Goal: Task Accomplishment & Management: Manage account settings

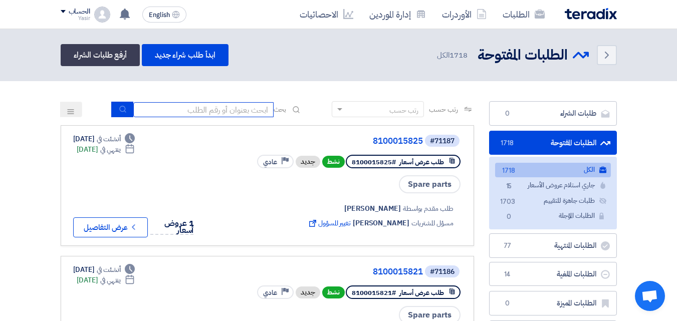
click at [247, 108] on input at bounding box center [203, 109] width 140 height 15
type input "911"
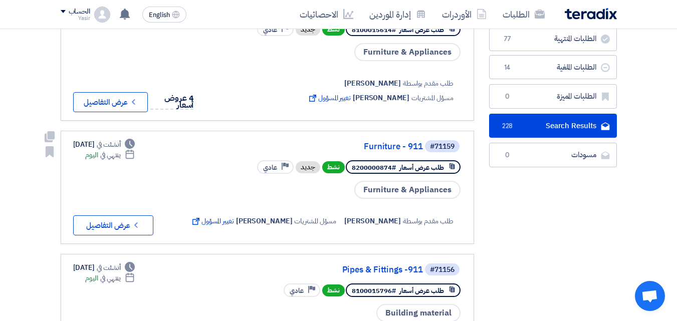
scroll to position [150, 0]
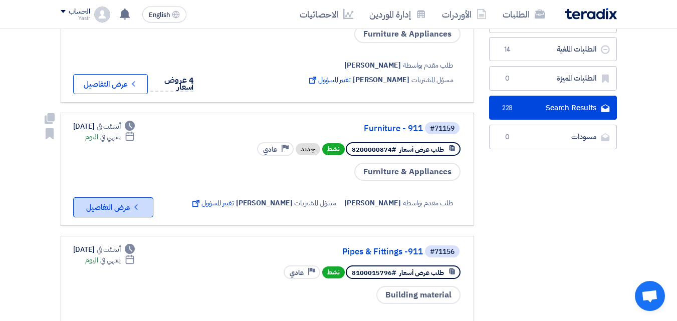
click at [132, 202] on icon "Check details" at bounding box center [136, 207] width 10 height 10
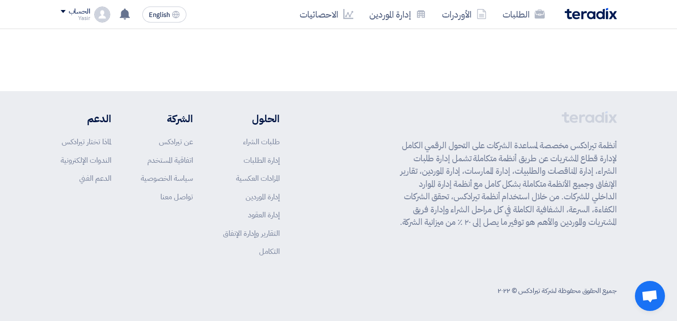
scroll to position [0, 0]
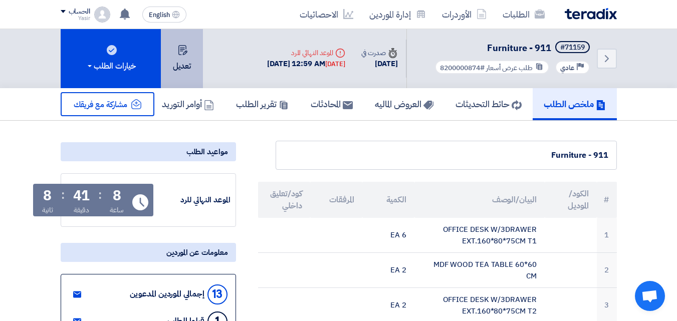
click at [174, 68] on button "تعديل" at bounding box center [182, 58] width 42 height 59
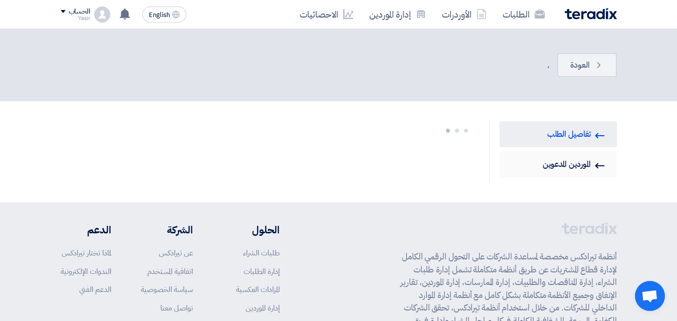
click at [590, 170] on link "Invited Suppliers الموردين المدعوين" at bounding box center [557, 164] width 117 height 26
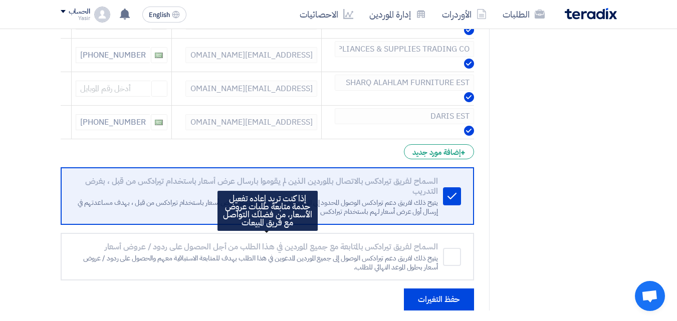
scroll to position [451, 0]
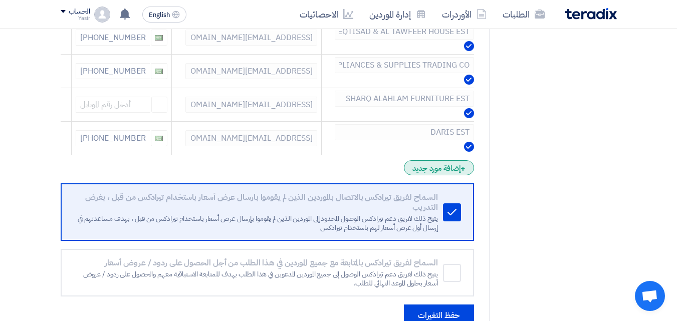
click at [421, 166] on div "+ إضافة مورد جديد" at bounding box center [439, 167] width 70 height 15
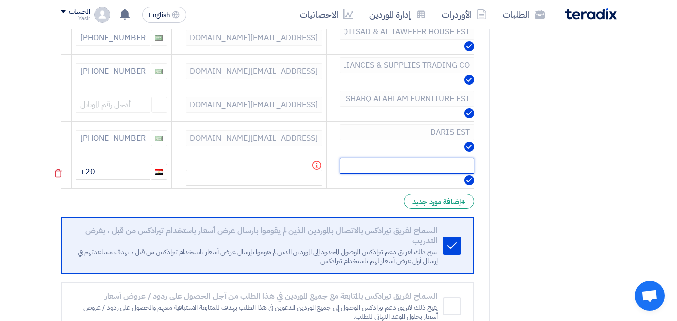
click at [421, 166] on input "text" at bounding box center [407, 166] width 134 height 16
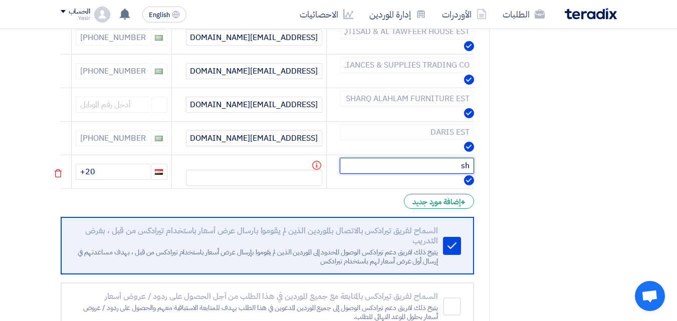
type input "s"
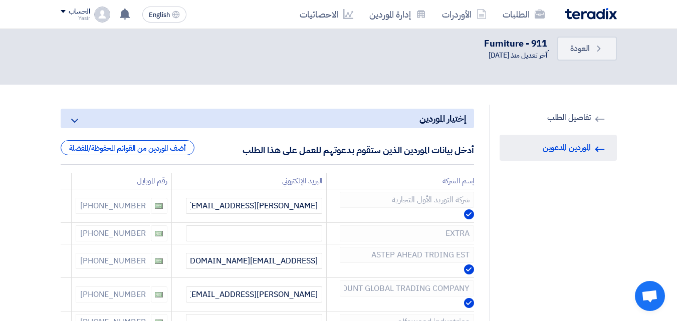
scroll to position [0, 0]
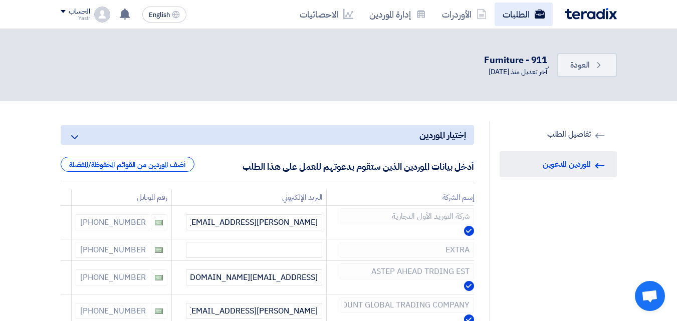
click at [503, 21] on link "الطلبات" at bounding box center [523, 15] width 58 height 24
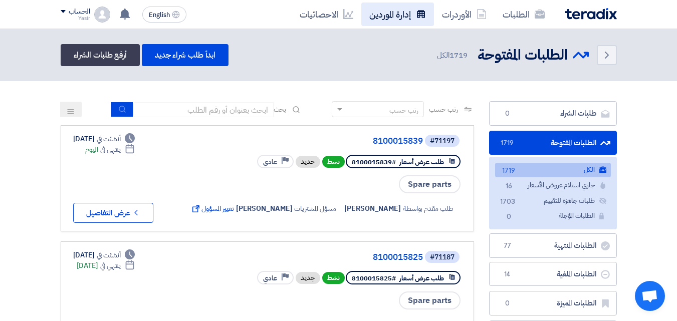
click at [386, 16] on link "إدارة الموردين" at bounding box center [397, 15] width 73 height 24
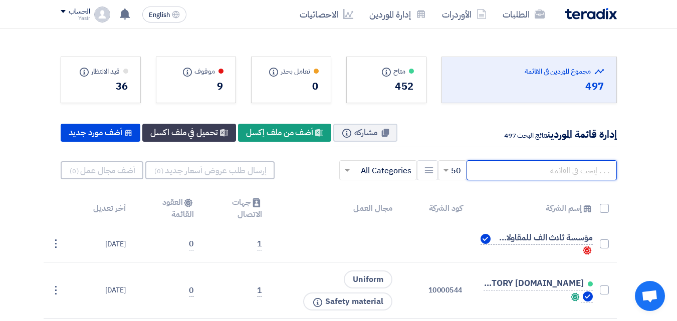
click at [505, 174] on input "text" at bounding box center [541, 170] width 150 height 20
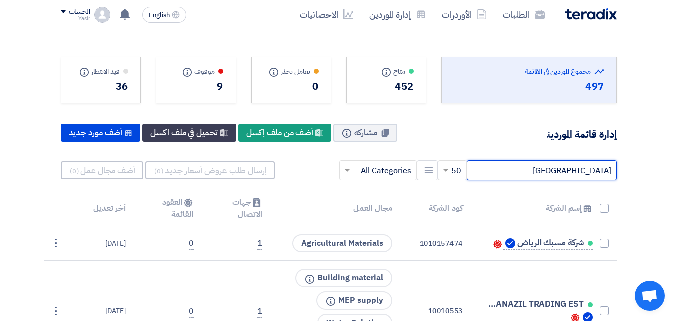
type input "[GEOGRAPHIC_DATA]"
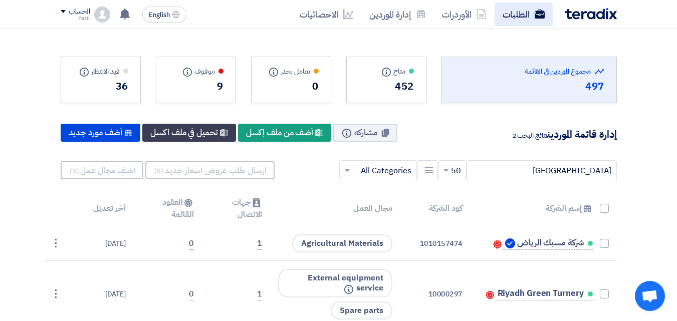
click at [517, 20] on link "الطلبات" at bounding box center [523, 15] width 58 height 24
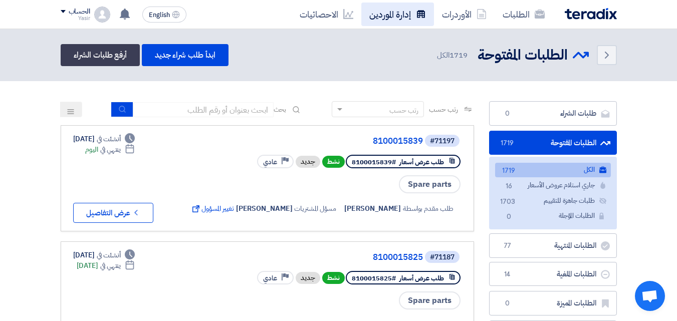
click at [383, 21] on link "إدارة الموردين" at bounding box center [397, 15] width 73 height 24
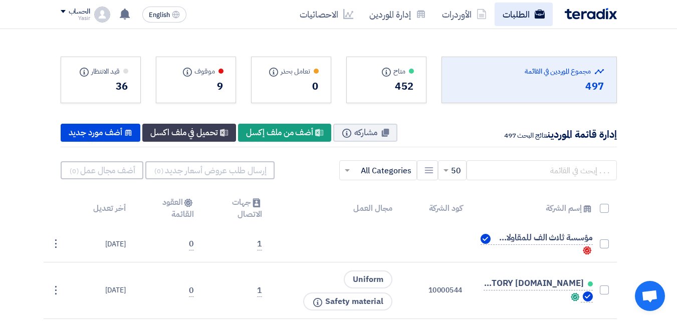
click at [537, 8] on link "الطلبات" at bounding box center [523, 15] width 58 height 24
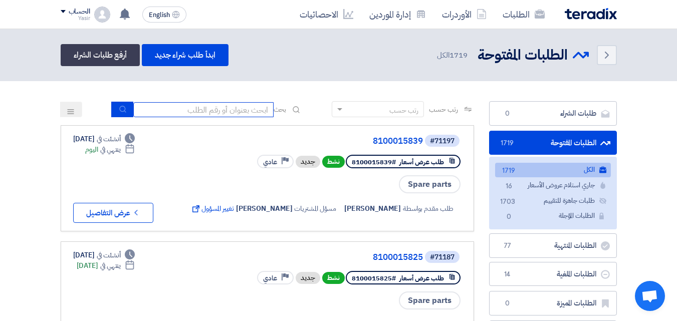
click at [225, 107] on input at bounding box center [203, 109] width 140 height 15
type input "911"
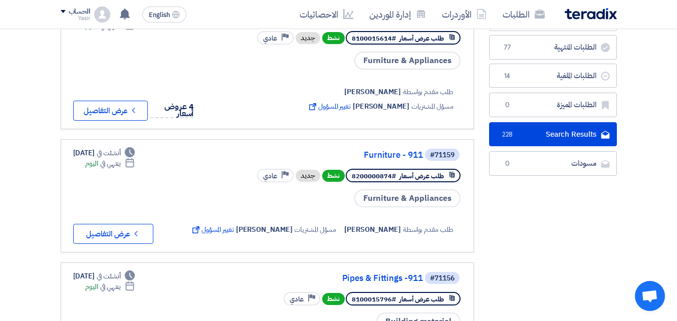
scroll to position [150, 0]
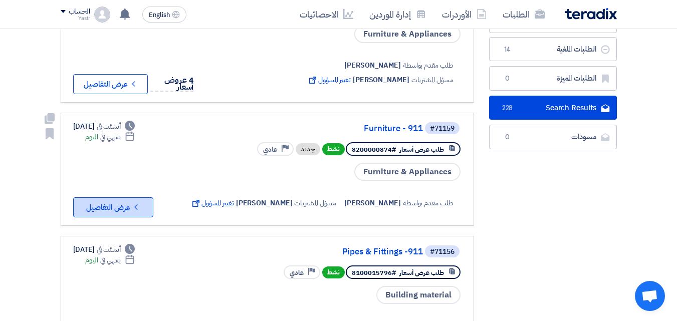
click at [121, 207] on button "Check details عرض التفاصيل" at bounding box center [113, 207] width 80 height 20
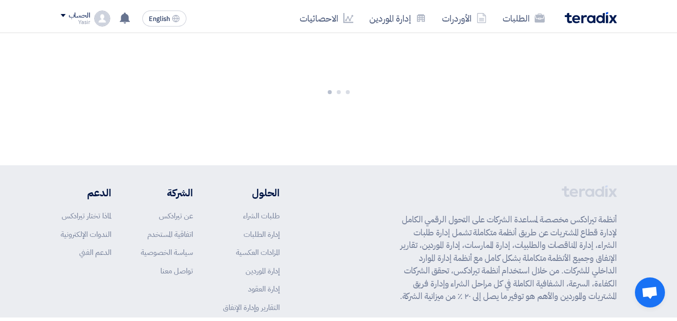
scroll to position [0, 0]
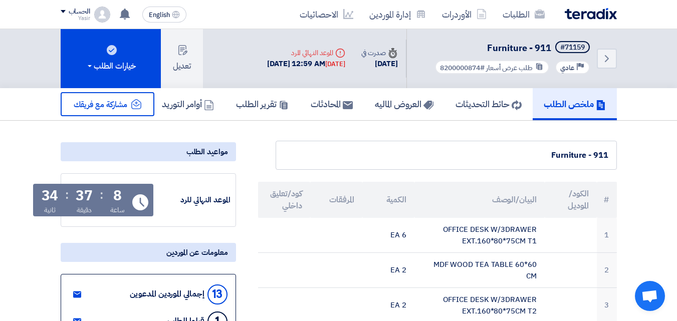
click at [78, 19] on div "Yasir" at bounding box center [76, 19] width 30 height 6
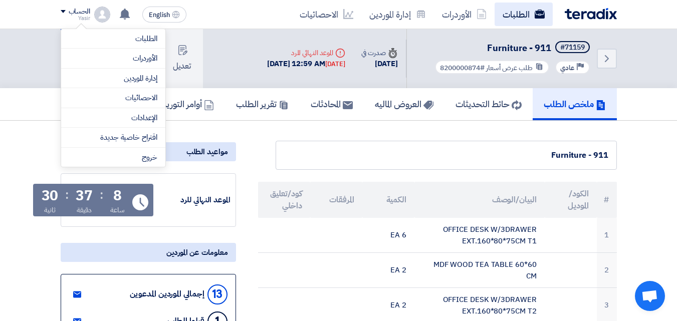
click at [498, 22] on link "الطلبات" at bounding box center [523, 15] width 58 height 24
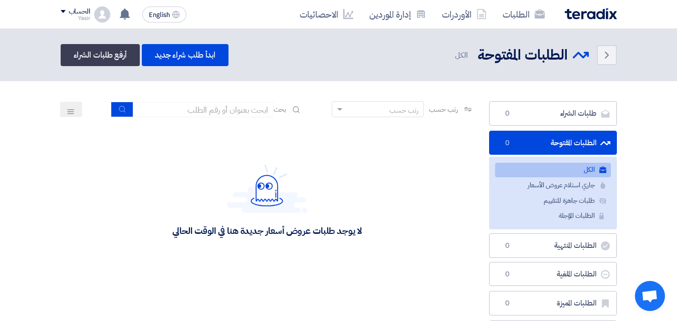
click at [571, 9] on img at bounding box center [591, 14] width 52 height 12
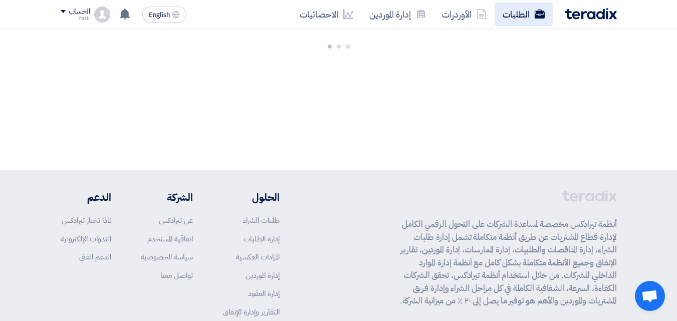
click at [501, 6] on link "الطلبات" at bounding box center [523, 15] width 58 height 24
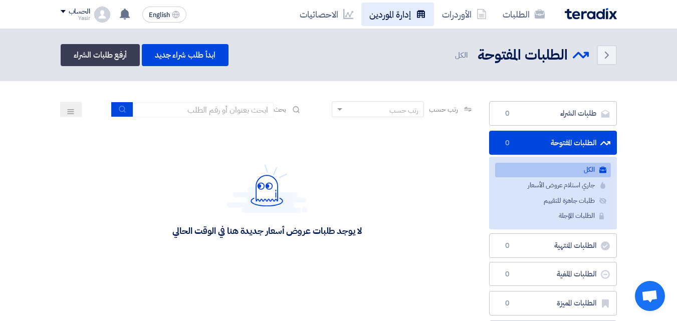
click at [375, 16] on link "إدارة الموردين" at bounding box center [397, 15] width 73 height 24
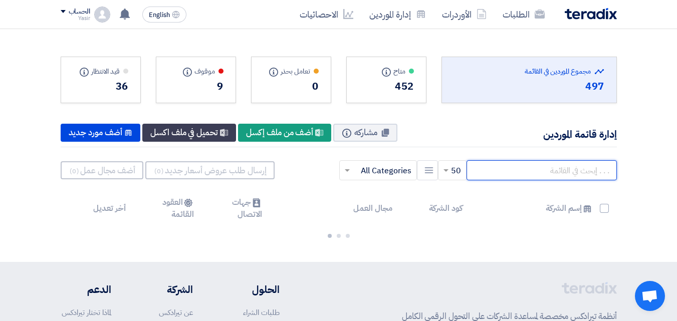
click at [564, 171] on input "text" at bounding box center [541, 170] width 150 height 20
click at [550, 172] on input "text" at bounding box center [541, 170] width 150 height 20
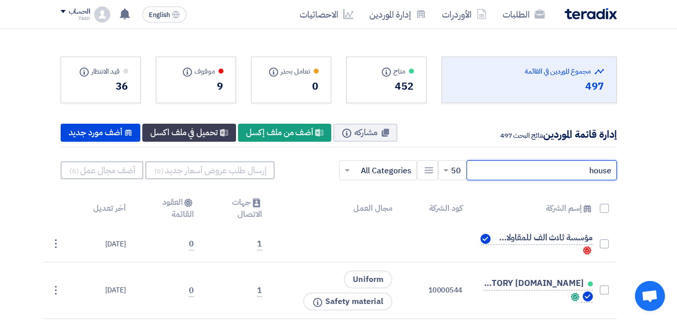
click at [543, 171] on input "house" at bounding box center [541, 170] width 150 height 20
type input "hous"
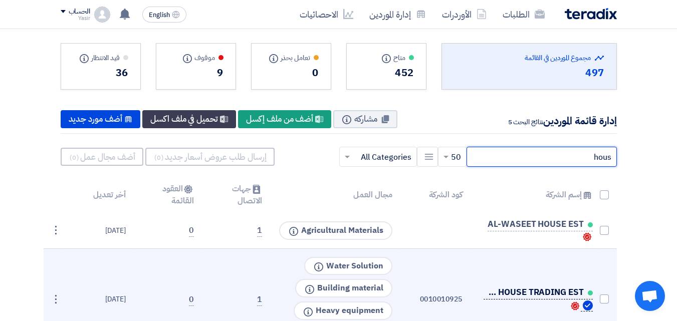
scroll to position [50, 0]
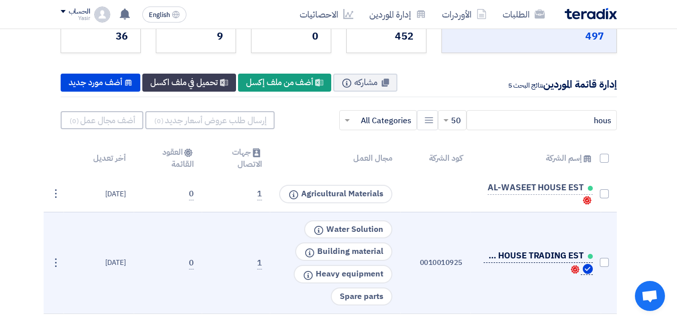
click at [502, 256] on span "JARSH HOUSE TRADING EST" at bounding box center [533, 256] width 100 height 8
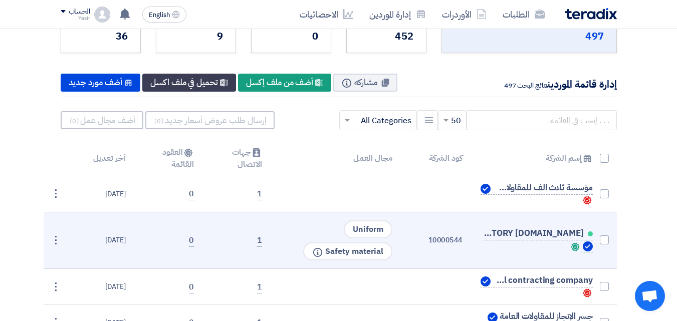
scroll to position [100, 0]
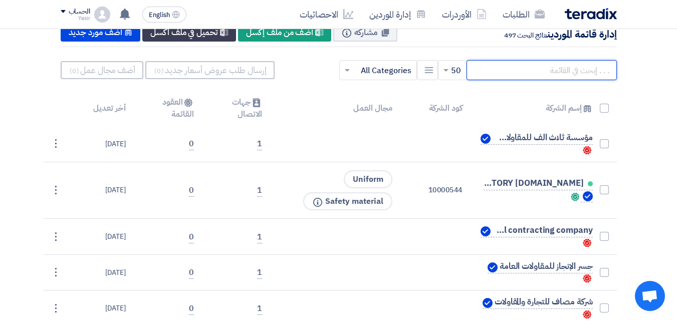
click at [532, 66] on input "text" at bounding box center [541, 70] width 150 height 20
type input "house"
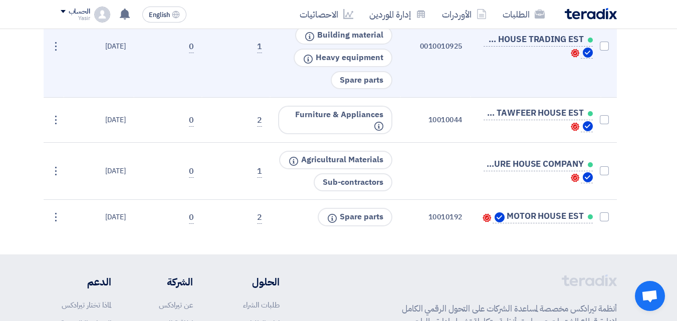
scroll to position [250, 0]
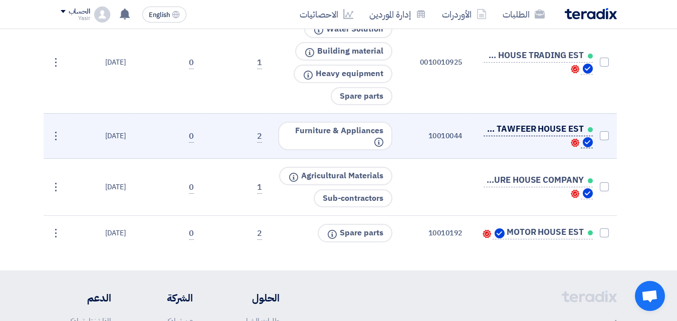
click at [527, 132] on span "EQTISAD & AL TAWFEER HOUSE EST" at bounding box center [533, 129] width 100 height 8
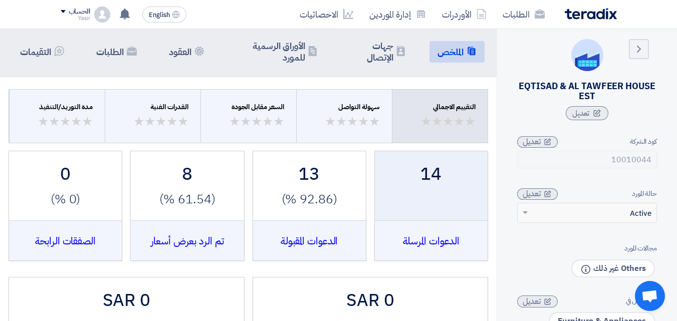
scroll to position [0, 0]
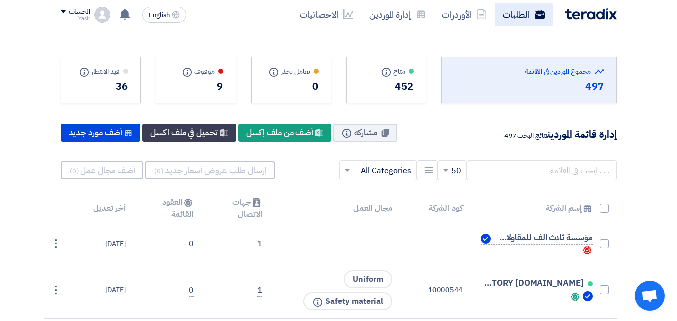
click at [511, 9] on link "الطلبات" at bounding box center [523, 15] width 58 height 24
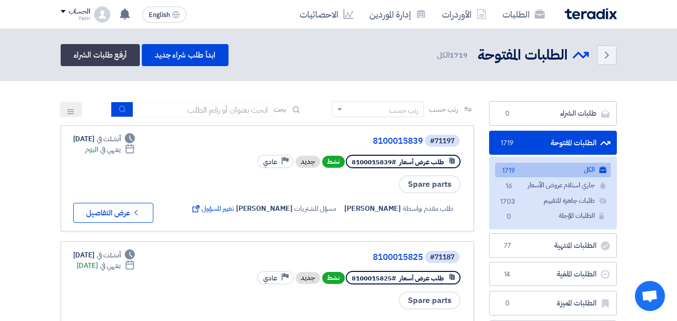
click at [646, 299] on span "Open chat" at bounding box center [649, 297] width 17 height 14
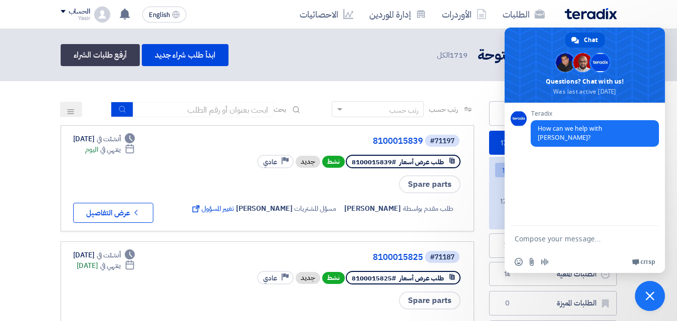
click at [639, 19] on nav "الطلبات الأوردرات إدارة الموردين الاحصائيات English EN لقد استلمت عرض سعر بقيمه…" at bounding box center [338, 14] width 677 height 29
click at [540, 18] on use at bounding box center [539, 14] width 10 height 9
click at [214, 53] on link "ابدأ طلب شراء جديد" at bounding box center [185, 55] width 87 height 22
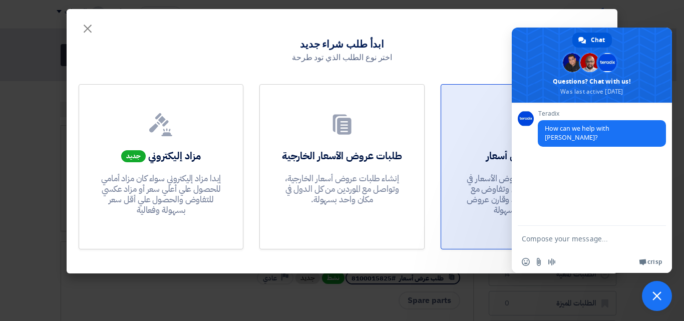
click at [482, 146] on link "طلب عروض أسعار قم بإرسال طلبات عروض الأسعار في غضون ثواني, تواصل وتفاوض مع المو…" at bounding box center [523, 166] width 165 height 165
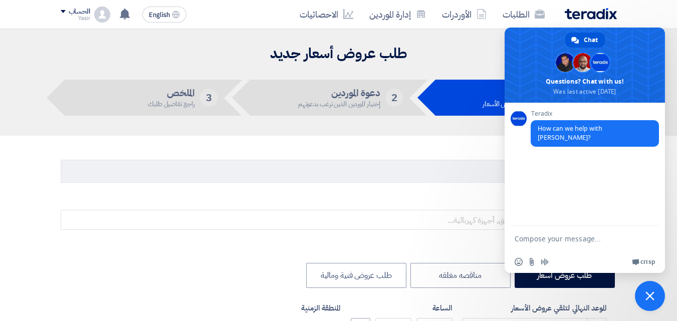
click at [643, 17] on nav "الطلبات الأوردرات إدارة الموردين الاحصائيات English EN لقد استلمت عرض سعر بقيمه…" at bounding box center [338, 14] width 677 height 29
click at [664, 37] on span at bounding box center [584, 65] width 160 height 75
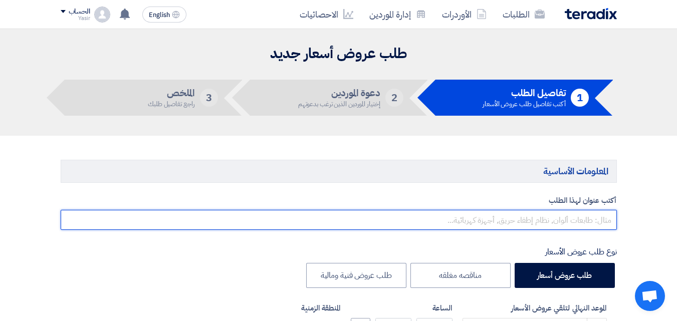
click at [518, 214] on input "text" at bounding box center [339, 220] width 556 height 20
type input "800000."
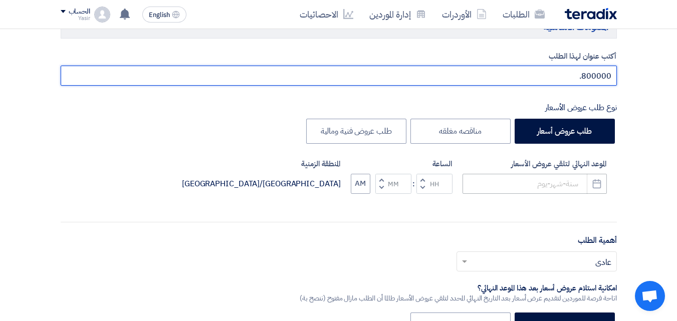
scroll to position [150, 0]
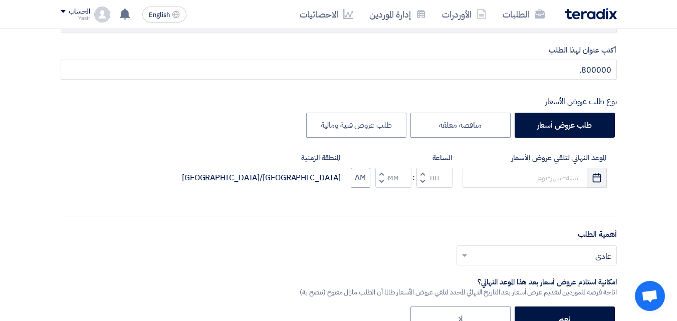
click at [602, 183] on button "Pick a date" at bounding box center [597, 178] width 20 height 20
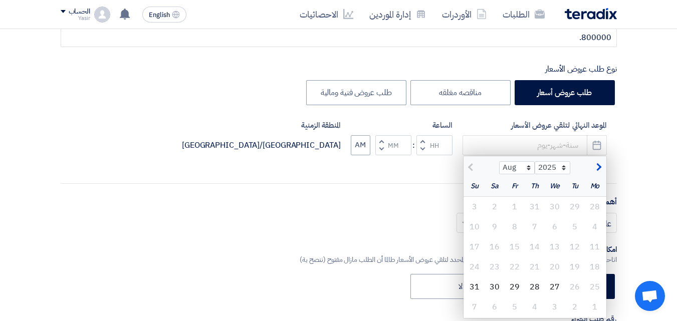
scroll to position [200, 0]
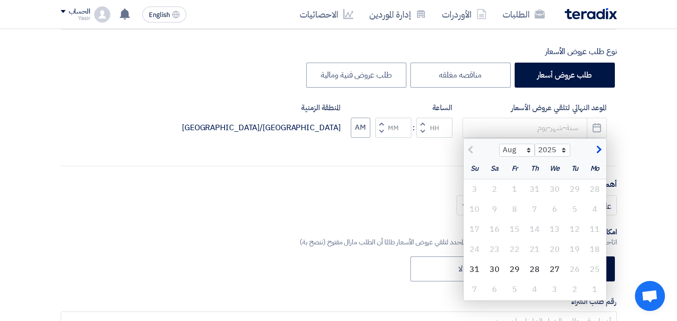
drag, startPoint x: 549, startPoint y: 268, endPoint x: 478, endPoint y: 190, distance: 105.0
click at [549, 266] on div "27" at bounding box center [555, 269] width 20 height 20
type input "[DATE]"
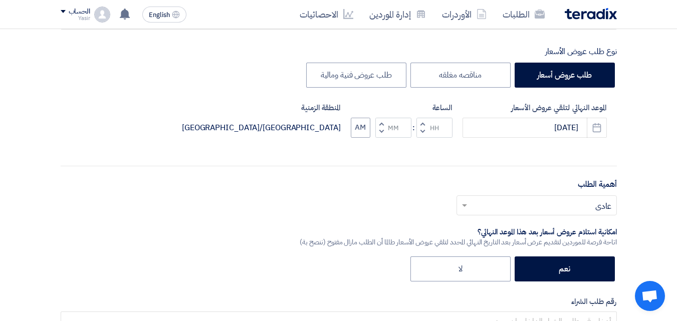
click at [427, 133] on button "Decrement hours" at bounding box center [422, 131] width 12 height 13
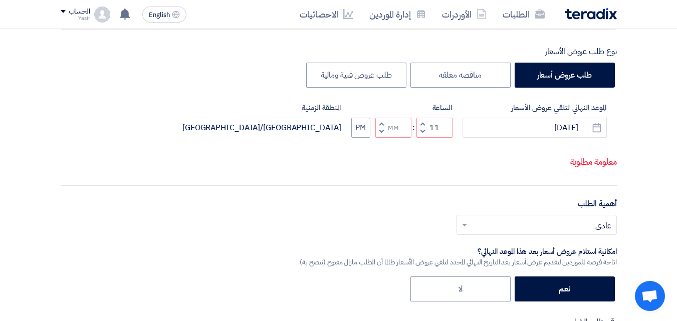
click at [383, 134] on button "Decrement minutes" at bounding box center [381, 131] width 12 height 13
type input "10"
type input "59"
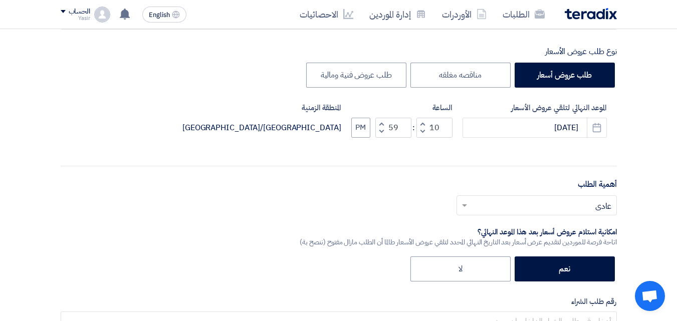
click at [502, 207] on input "text" at bounding box center [542, 206] width 140 height 17
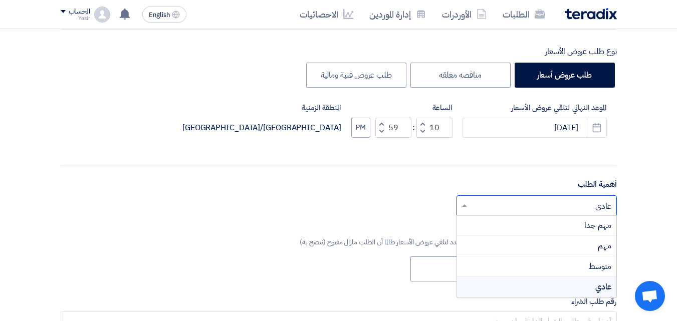
click at [422, 205] on div "أختر أهمية الطلب... × عادي × مهم جدا مهم متوسط عادي" at bounding box center [339, 209] width 556 height 28
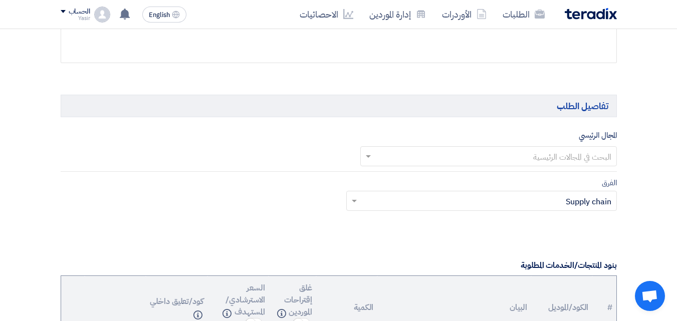
scroll to position [551, 0]
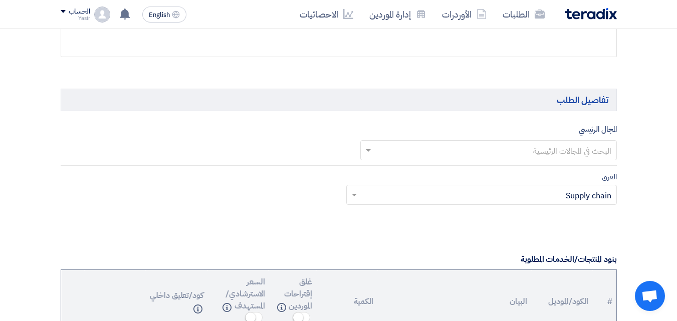
click at [552, 150] on input "text" at bounding box center [494, 151] width 236 height 17
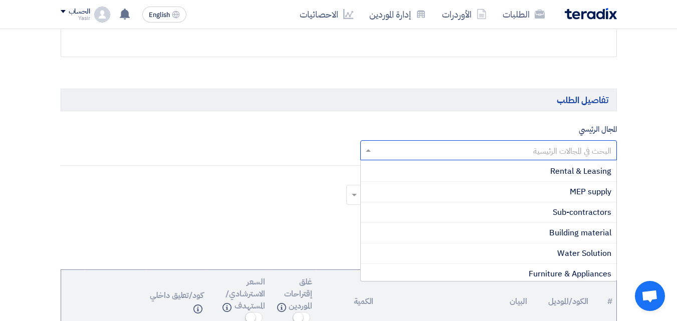
scroll to position [301, 0]
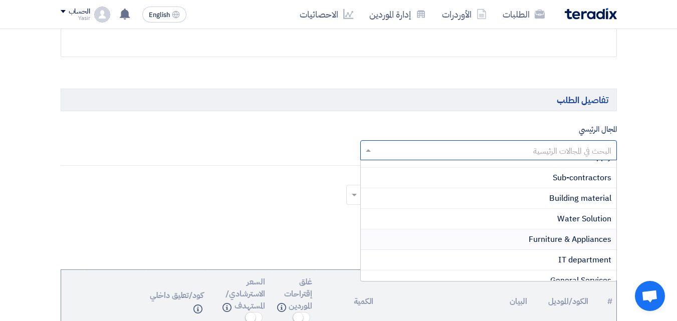
click at [539, 240] on span "Furniture & Appliances" at bounding box center [570, 239] width 83 height 12
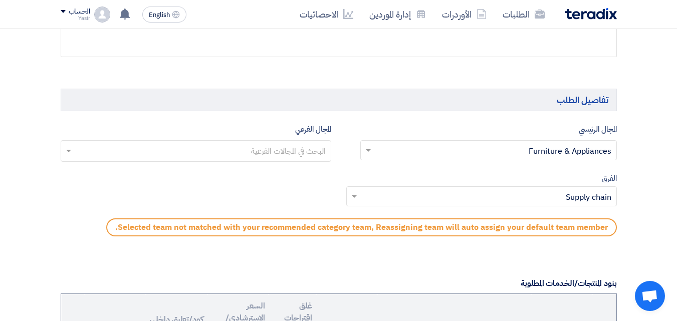
click at [556, 197] on input "text" at bounding box center [487, 197] width 250 height 17
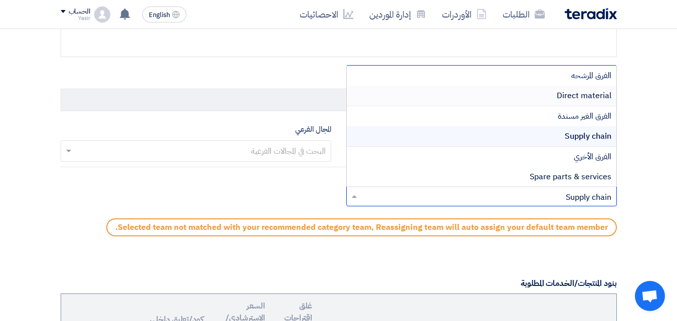
scroll to position [1, 0]
click at [575, 155] on div "الفرق الأخري" at bounding box center [482, 156] width 270 height 20
click at [578, 155] on div "الفرق الأخري" at bounding box center [482, 156] width 270 height 20
click at [594, 162] on div "الفرق الأخري" at bounding box center [482, 156] width 270 height 20
click at [594, 160] on div "الفرق الأخري" at bounding box center [482, 156] width 270 height 20
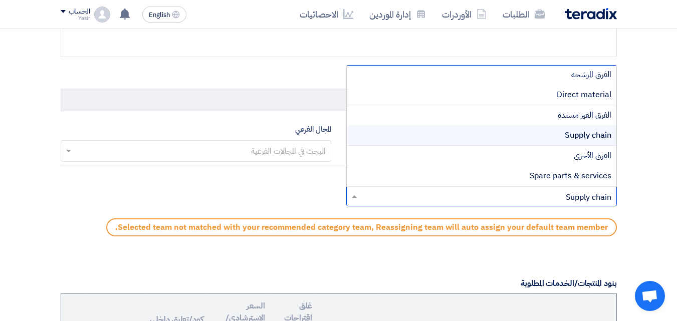
click at [594, 160] on div "الفرق الأخري" at bounding box center [482, 156] width 270 height 20
click at [594, 159] on div "الفرق الأخري" at bounding box center [482, 156] width 270 height 20
click at [581, 136] on span "Supply chain" at bounding box center [588, 135] width 47 height 12
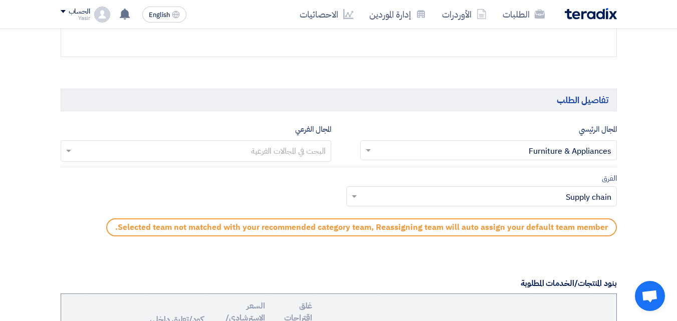
click at [228, 148] on input "text" at bounding box center [195, 152] width 260 height 17
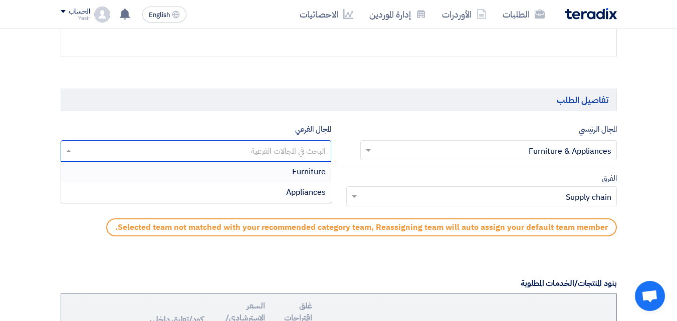
click at [293, 170] on span "Furniture" at bounding box center [309, 172] width 34 height 12
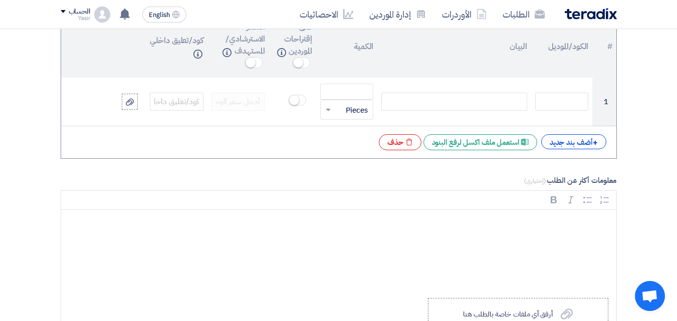
scroll to position [852, 0]
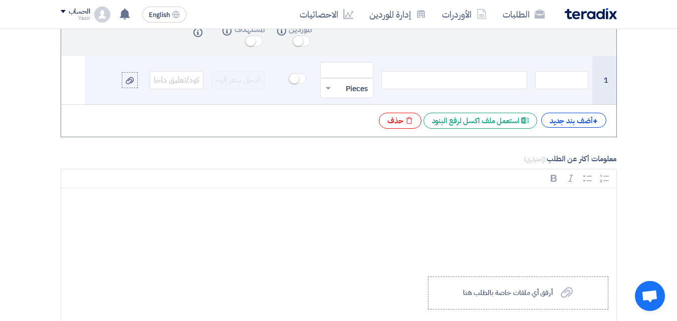
click at [465, 77] on div at bounding box center [453, 80] width 145 height 18
click at [353, 74] on input "number" at bounding box center [347, 70] width 54 height 16
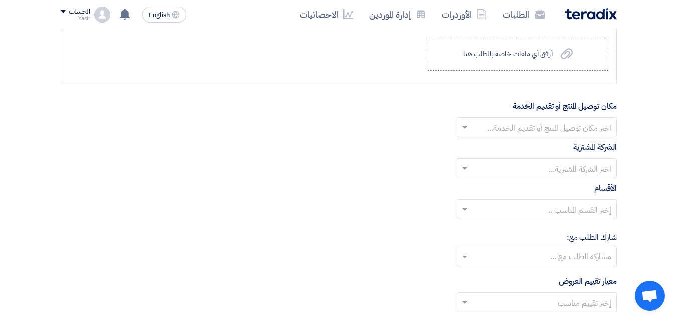
scroll to position [1152, 0]
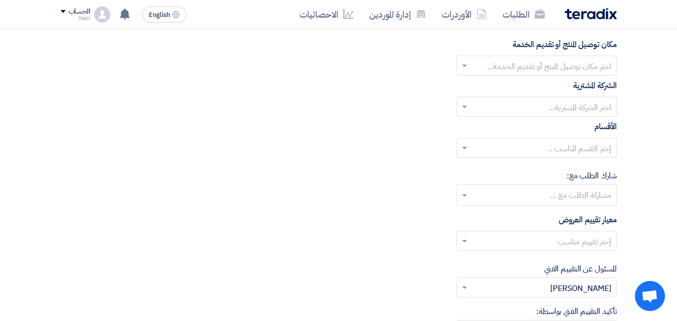
type input "4"
click at [511, 62] on input "text" at bounding box center [542, 67] width 140 height 17
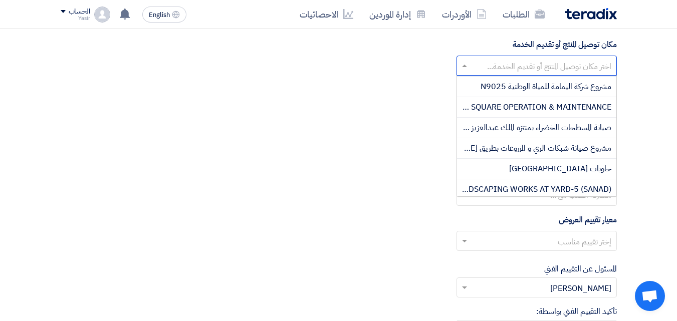
scroll to position [495, 0]
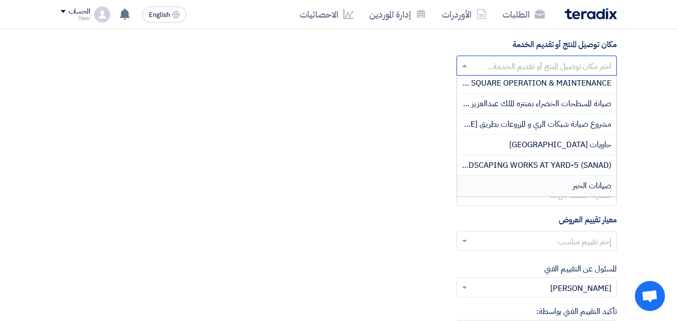
click at [569, 186] on div "صيانات الخبر" at bounding box center [536, 186] width 159 height 20
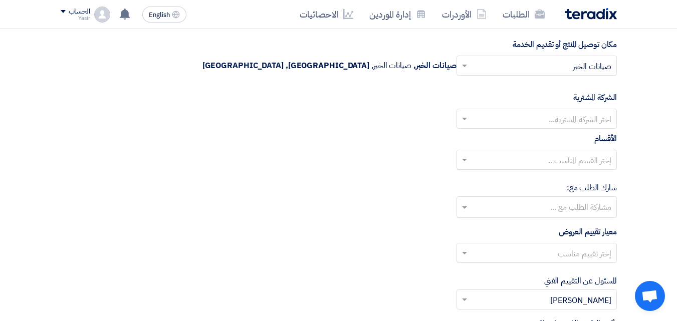
click at [563, 118] on input "text" at bounding box center [542, 120] width 140 height 17
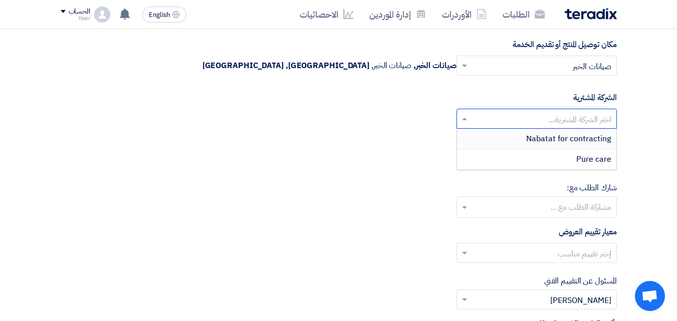
click at [564, 140] on span "Nabatat for contracting" at bounding box center [568, 139] width 85 height 12
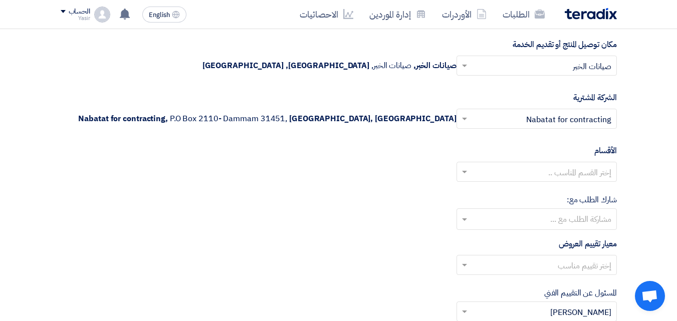
click at [565, 175] on input "text" at bounding box center [542, 173] width 140 height 17
click at [569, 196] on span "General Department" at bounding box center [574, 192] width 75 height 12
click at [573, 270] on input "text" at bounding box center [542, 266] width 140 height 17
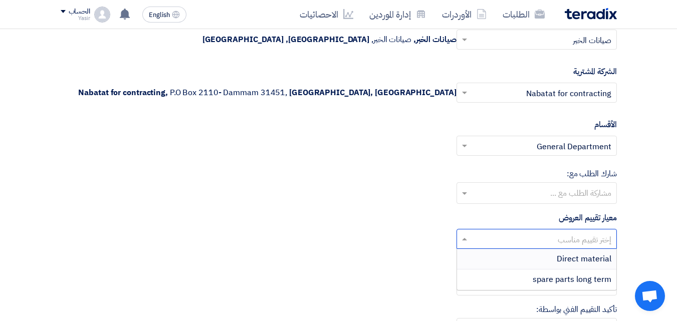
scroll to position [1202, 0]
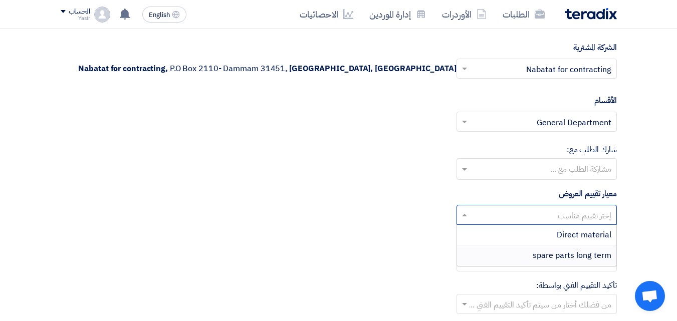
click at [564, 252] on span "spare parts long term" at bounding box center [572, 255] width 79 height 12
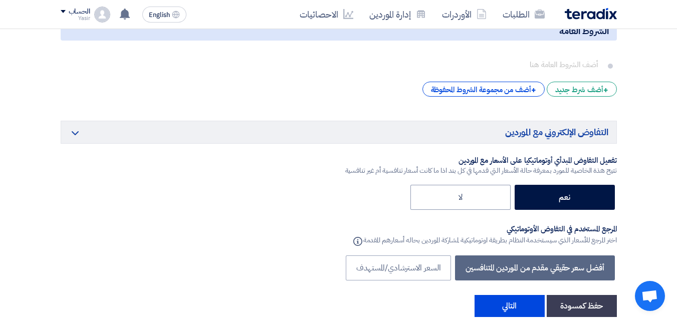
scroll to position [1603, 0]
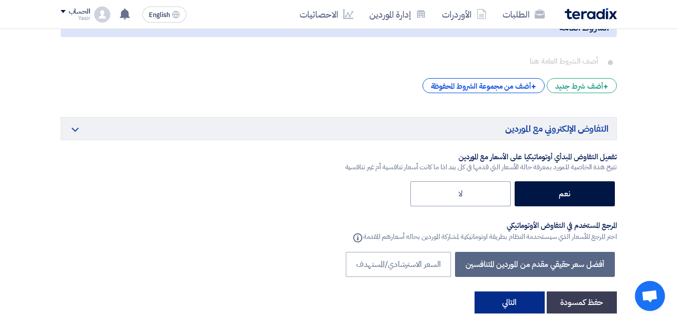
click at [515, 298] on button "التالي" at bounding box center [509, 303] width 70 height 22
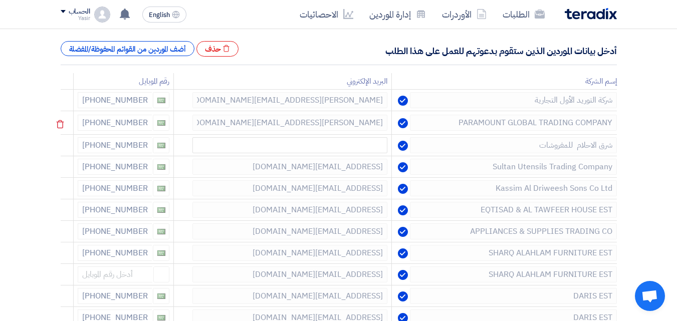
scroll to position [150, 0]
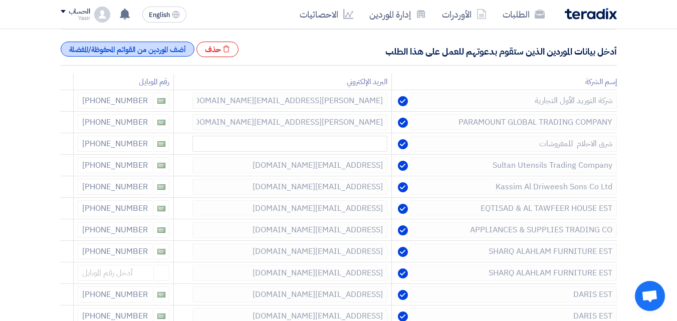
click at [176, 48] on div "أضف الموردين من القوائم المحفوظة/المفضلة" at bounding box center [128, 49] width 134 height 15
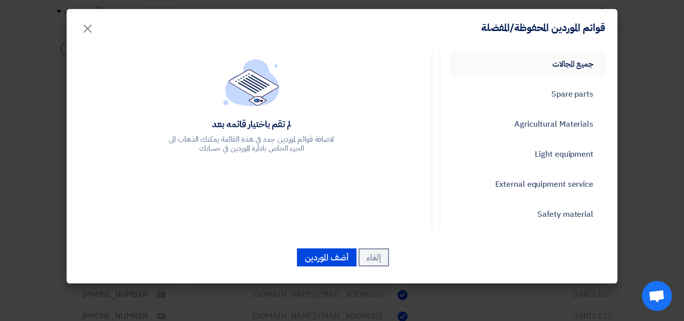
click at [521, 68] on link "جميع المجالات" at bounding box center [527, 64] width 155 height 26
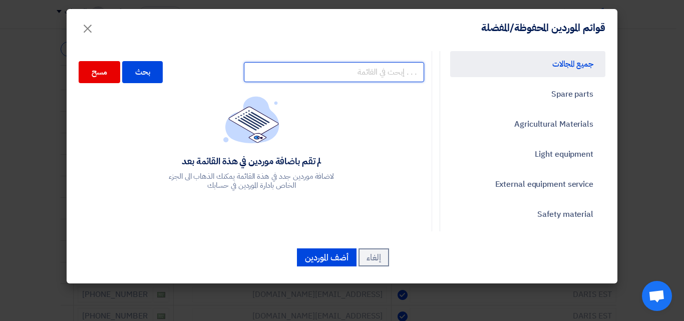
click at [410, 76] on input "text" at bounding box center [334, 72] width 180 height 20
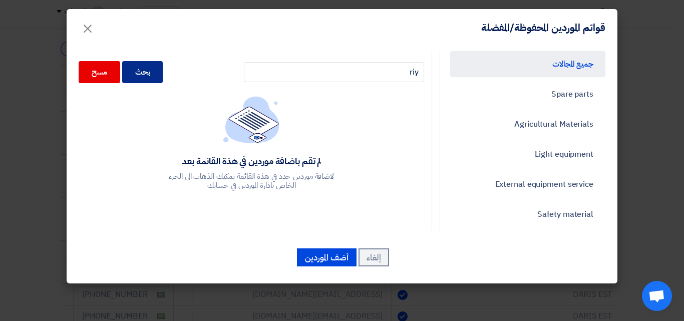
click at [155, 71] on div "بحث" at bounding box center [142, 72] width 41 height 22
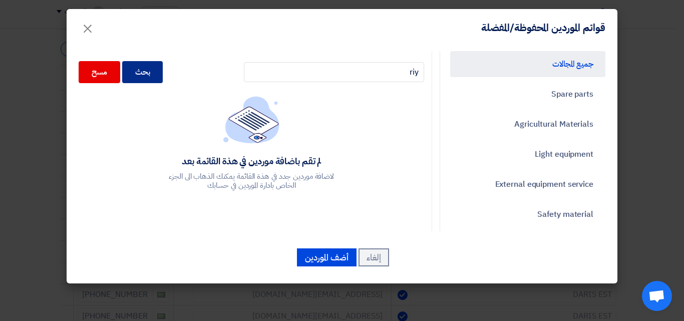
click at [157, 72] on div "بحث" at bounding box center [142, 72] width 41 height 22
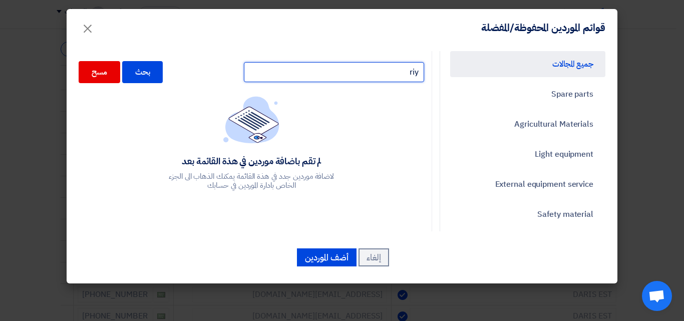
click at [410, 74] on input "riy" at bounding box center [334, 72] width 180 height 20
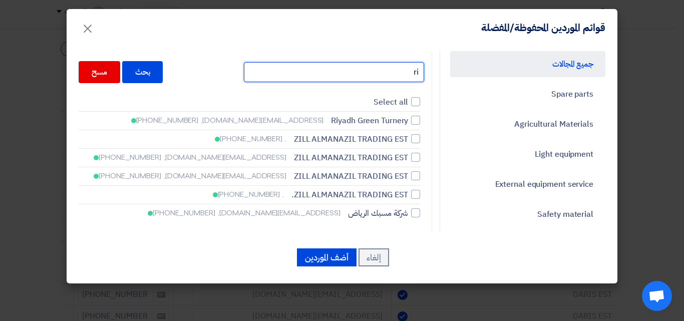
type input "r"
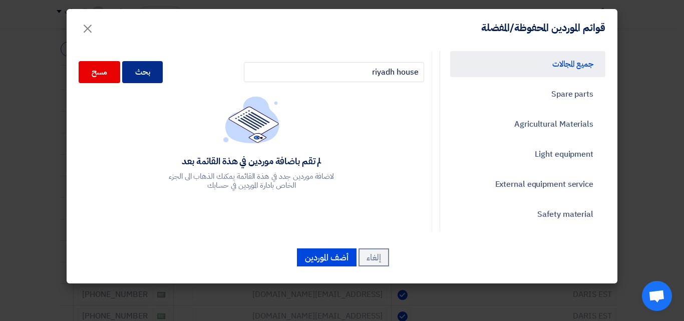
click at [163, 75] on div "بحث" at bounding box center [142, 72] width 41 height 22
click at [161, 75] on div "بحث" at bounding box center [142, 72] width 41 height 22
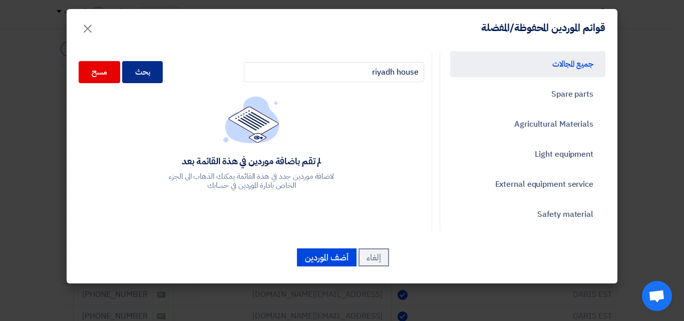
click at [161, 75] on div "بحث" at bounding box center [142, 72] width 41 height 22
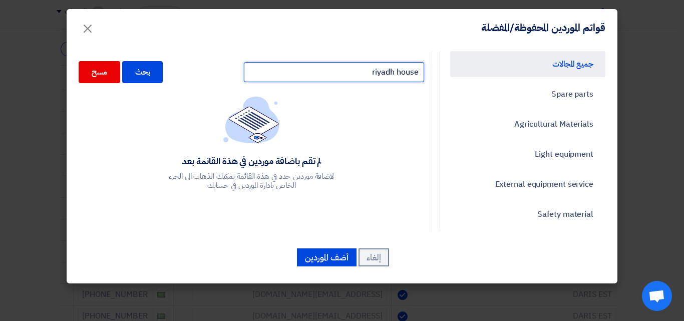
drag, startPoint x: 367, startPoint y: 77, endPoint x: 617, endPoint y: 64, distance: 250.3
click at [617, 64] on div "جميع المجالات Spare parts Agricultural Materials Light equipment External equip…" at bounding box center [342, 164] width 551 height 237
type input "jera"
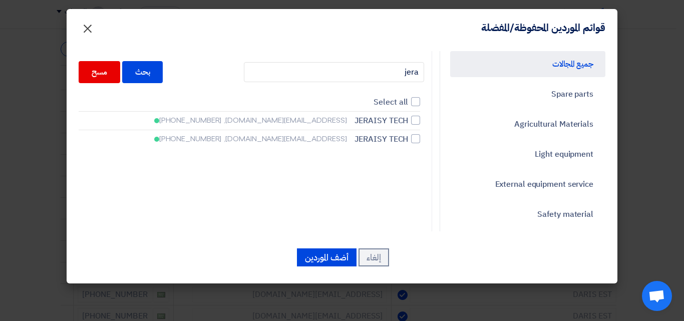
click at [92, 25] on span "×" at bounding box center [88, 28] width 12 height 30
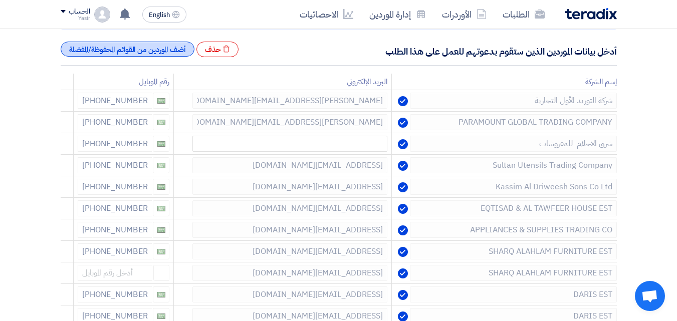
click at [162, 51] on div "أضف الموردين من القوائم المحفوظة/المفضلة" at bounding box center [128, 49] width 134 height 15
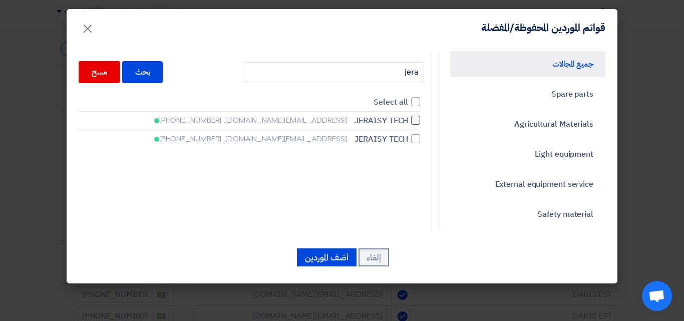
click at [382, 123] on span "JERAISY TECH" at bounding box center [382, 121] width 54 height 12
click at [402, 123] on input "JERAISY TECH [EMAIL_ADDRESS][DOMAIN_NAME], [PHONE_NUMBER]" at bounding box center [405, 120] width 7 height 7
checkbox input "true"
drag, startPoint x: 200, startPoint y: 121, endPoint x: 308, endPoint y: 124, distance: 107.2
click at [308, 124] on label "JERAISY TECH [EMAIL_ADDRESS][DOMAIN_NAME], [PHONE_NUMBER]" at bounding box center [250, 121] width 342 height 12
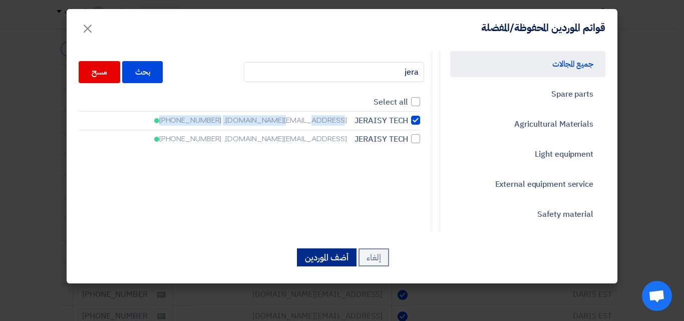
click at [308, 253] on button "أضف الموردين" at bounding box center [327, 257] width 60 height 18
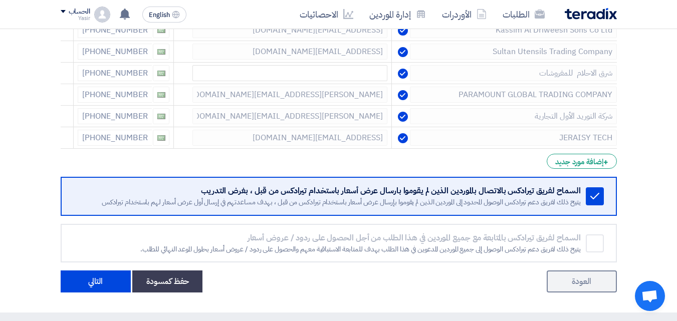
scroll to position [351, 0]
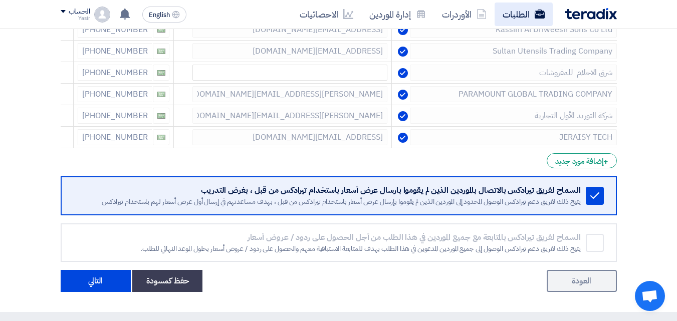
click at [546, 15] on link "الطلبات" at bounding box center [523, 15] width 58 height 24
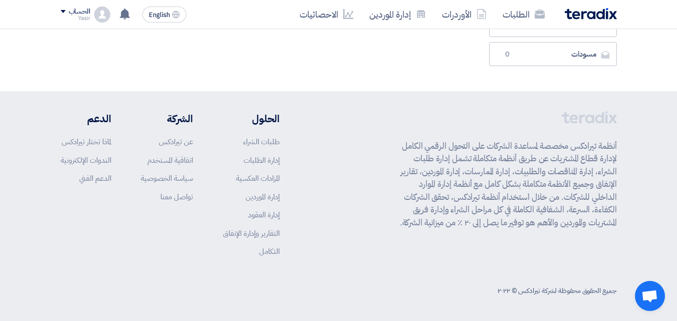
scroll to position [0, 0]
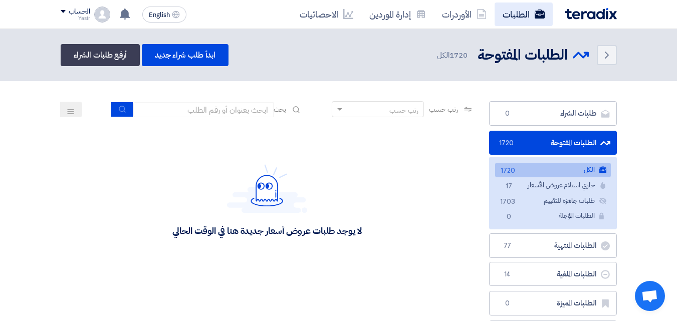
click at [528, 15] on link "الطلبات" at bounding box center [523, 15] width 58 height 24
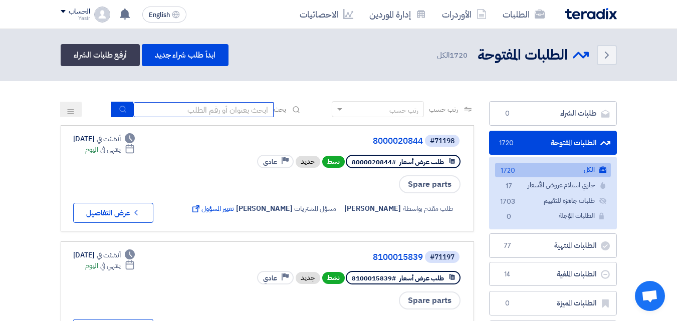
click at [231, 114] on input at bounding box center [203, 109] width 140 height 15
type input "911"
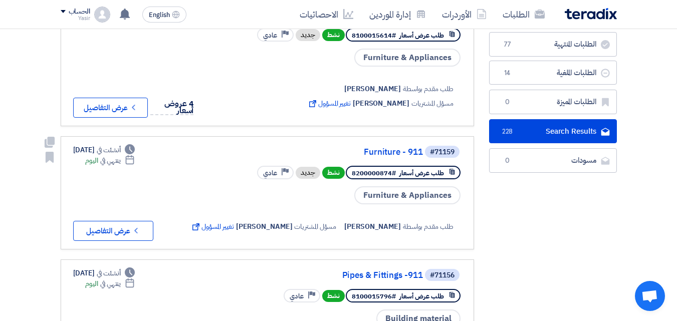
scroll to position [150, 0]
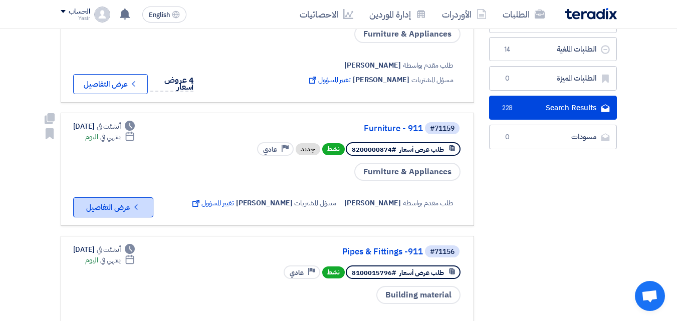
click at [145, 208] on button "Check details عرض التفاصيل" at bounding box center [113, 207] width 80 height 20
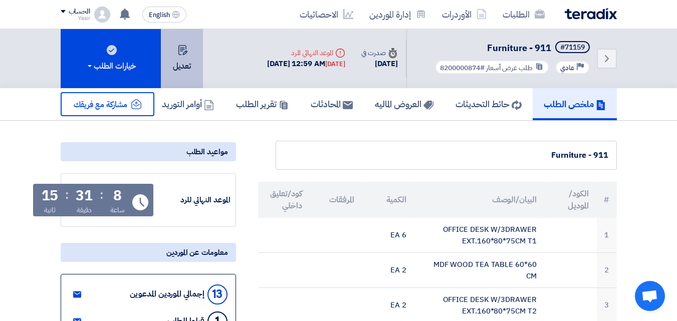
click at [184, 64] on button "تعديل" at bounding box center [182, 58] width 42 height 59
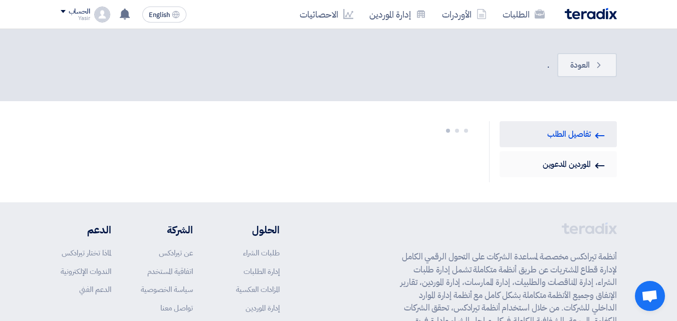
click at [571, 165] on link "Invited Suppliers الموردين المدعوين" at bounding box center [557, 164] width 117 height 26
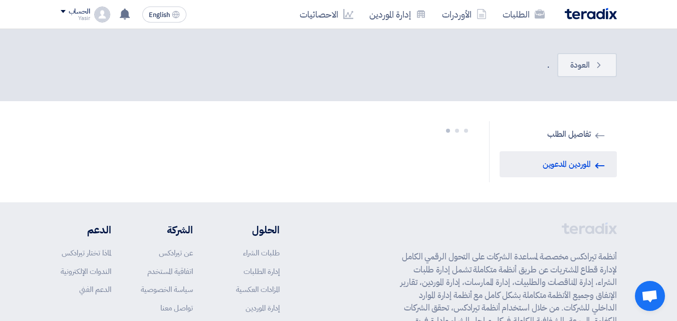
click at [557, 160] on link "Invited Suppliers الموردين المدعوين" at bounding box center [557, 164] width 117 height 26
click at [559, 134] on link "RFQ Information تفاصيل الطلب" at bounding box center [557, 134] width 117 height 26
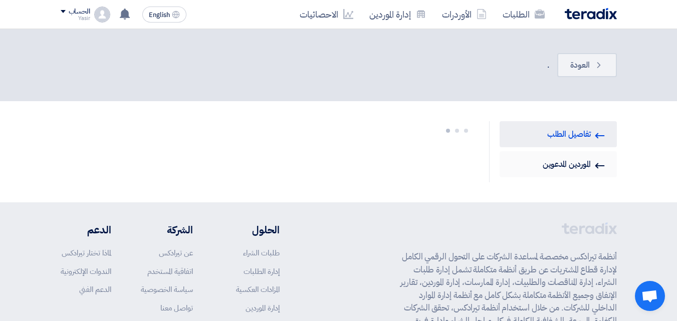
click at [563, 161] on link "Invited Suppliers الموردين المدعوين" at bounding box center [557, 164] width 117 height 26
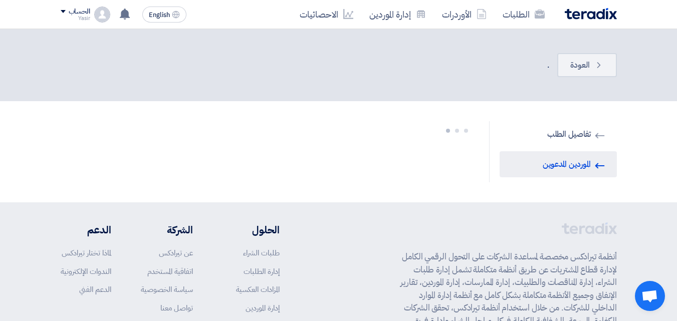
click at [563, 161] on link "Invited Suppliers الموردين المدعوين" at bounding box center [557, 164] width 117 height 26
click at [575, 136] on link "RFQ Information تفاصيل الطلب" at bounding box center [557, 134] width 117 height 26
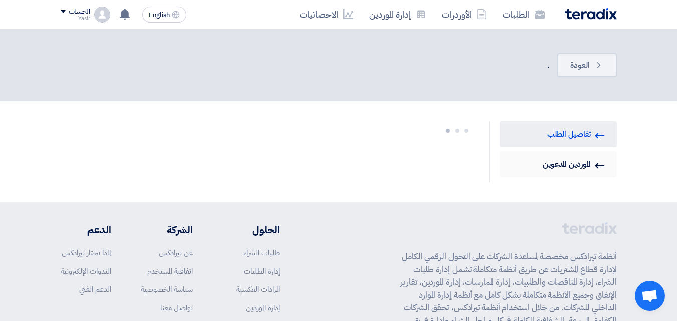
click at [585, 166] on link "Invited Suppliers الموردين المدعوين" at bounding box center [557, 164] width 117 height 26
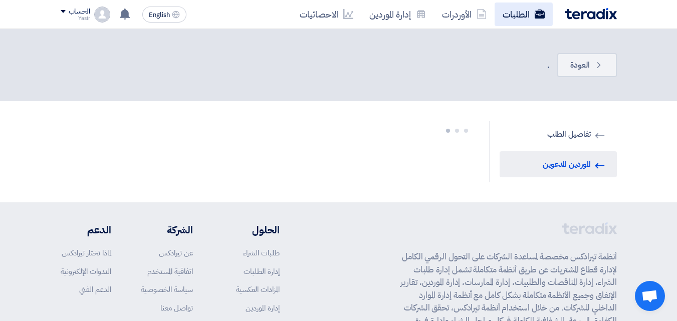
click at [544, 20] on link "الطلبات" at bounding box center [523, 15] width 58 height 24
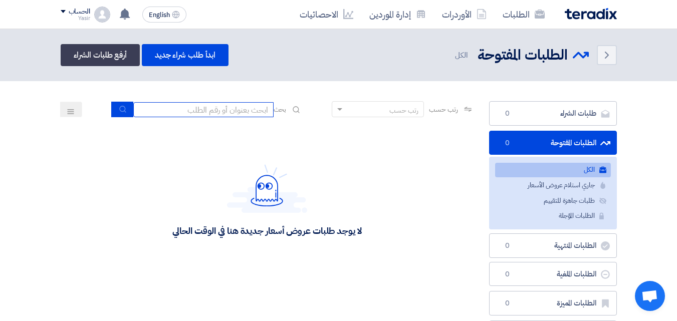
click at [236, 112] on input at bounding box center [203, 109] width 140 height 15
type input "911"
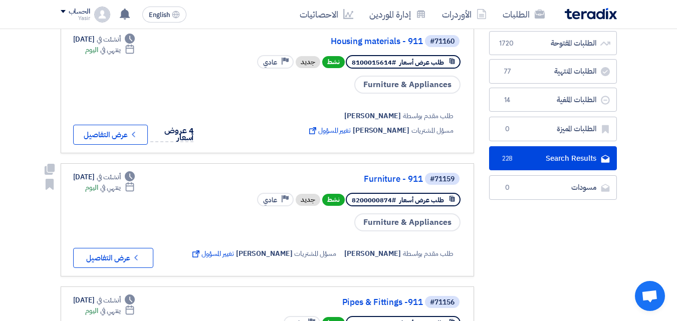
scroll to position [100, 0]
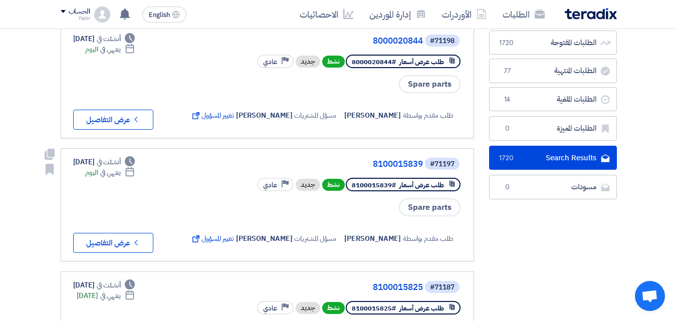
click at [135, 257] on link "#71197 8100015839 طلب عرض أسعار #8100015839 نشط جديد Priority عادي Spare parts …" at bounding box center [267, 204] width 413 height 113
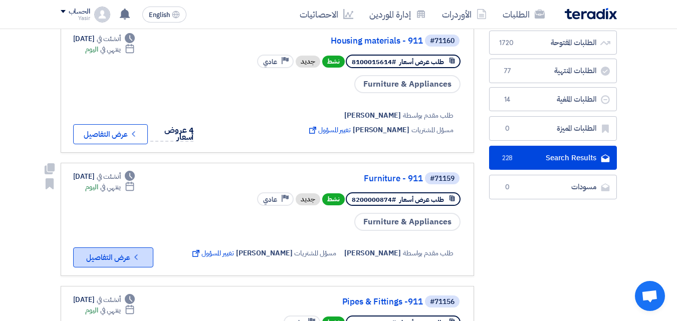
click at [122, 259] on button "Check details عرض التفاصيل" at bounding box center [113, 257] width 80 height 20
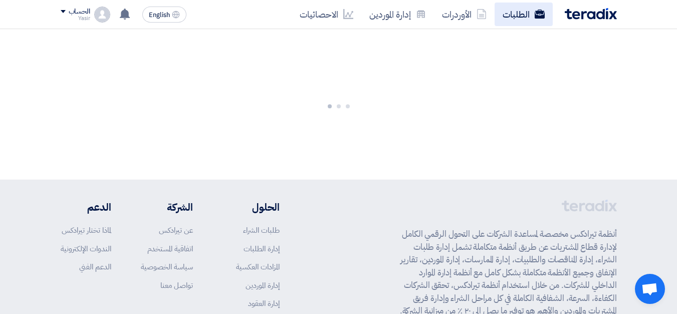
click at [521, 18] on link "الطلبات" at bounding box center [523, 15] width 58 height 24
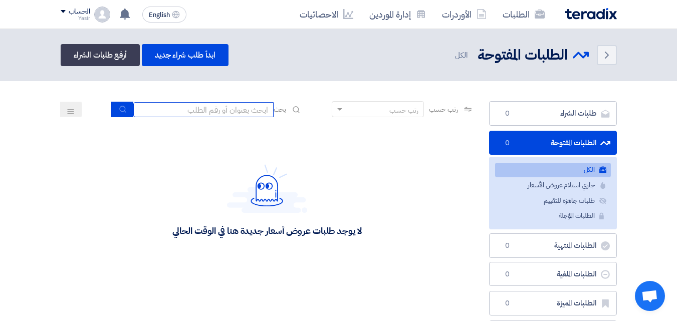
click at [227, 111] on input at bounding box center [203, 109] width 140 height 15
type input "911"
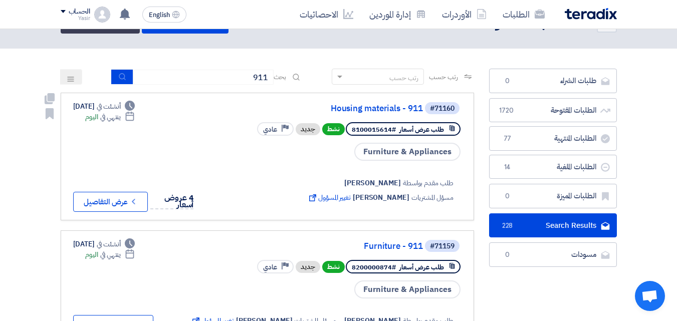
scroll to position [50, 0]
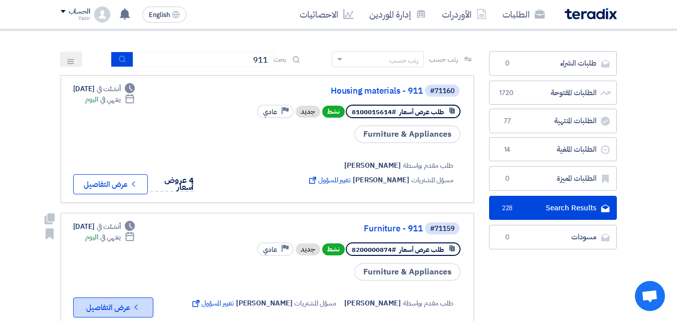
click at [131, 307] on button "Check details عرض التفاصيل" at bounding box center [113, 308] width 80 height 20
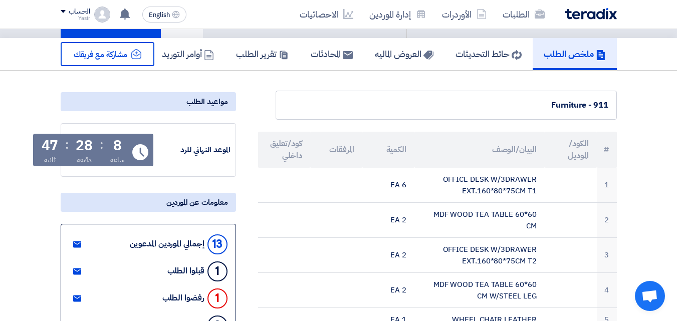
scroll to position [0, 0]
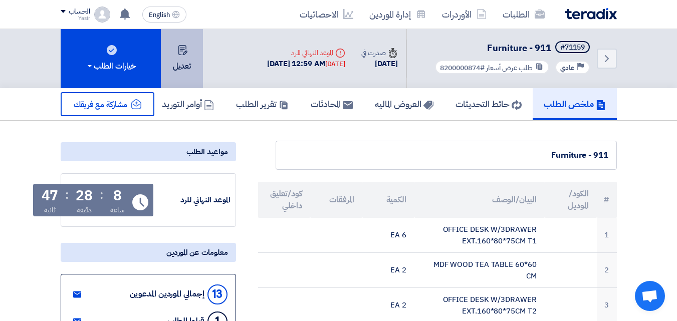
click at [175, 61] on button "تعديل" at bounding box center [182, 58] width 42 height 59
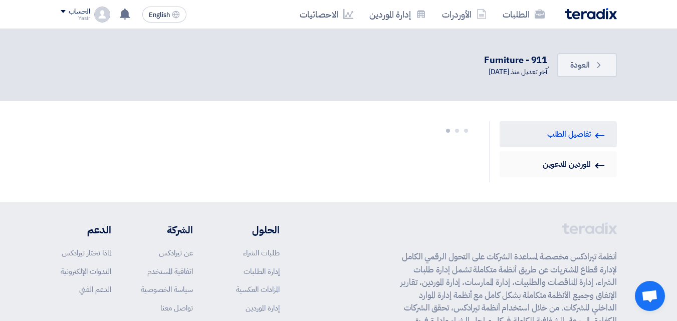
click at [592, 162] on link "Invited Suppliers الموردين المدعوين" at bounding box center [557, 164] width 117 height 26
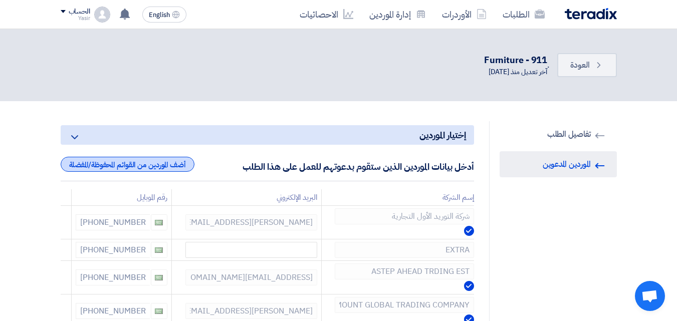
click at [132, 165] on div "أضف الموردين من القوائم المحفوظة/المفضلة" at bounding box center [128, 164] width 134 height 15
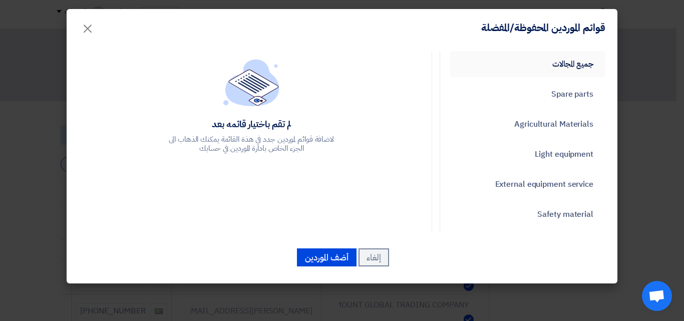
click at [591, 64] on link "جميع المجالات" at bounding box center [527, 64] width 155 height 26
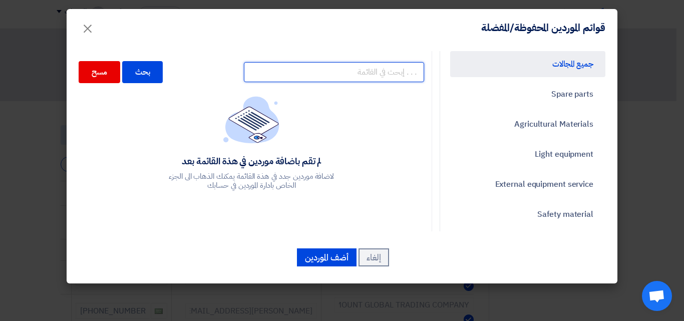
click at [326, 78] on input "text" at bounding box center [334, 72] width 180 height 20
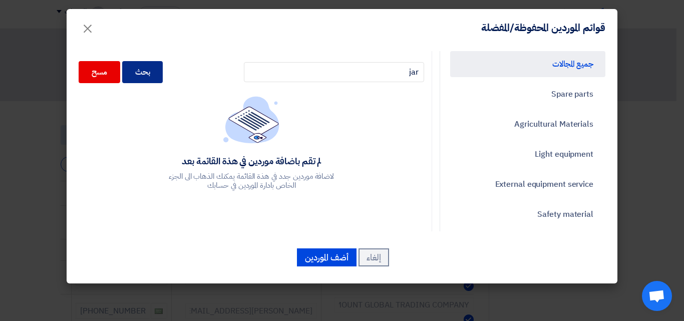
click at [161, 80] on div "بحث" at bounding box center [142, 72] width 41 height 22
click at [158, 77] on div "بحث" at bounding box center [142, 72] width 41 height 22
click at [156, 73] on div "بحث" at bounding box center [142, 72] width 41 height 22
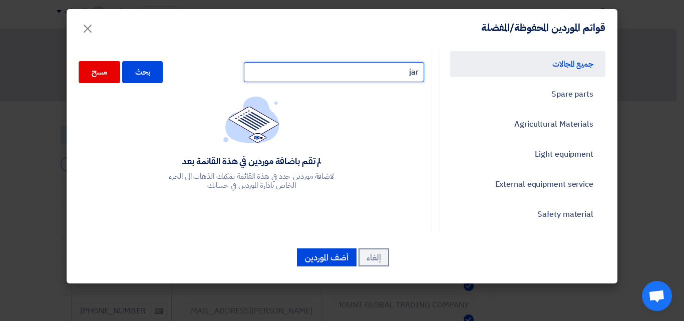
click at [319, 76] on input "jar" at bounding box center [334, 72] width 180 height 20
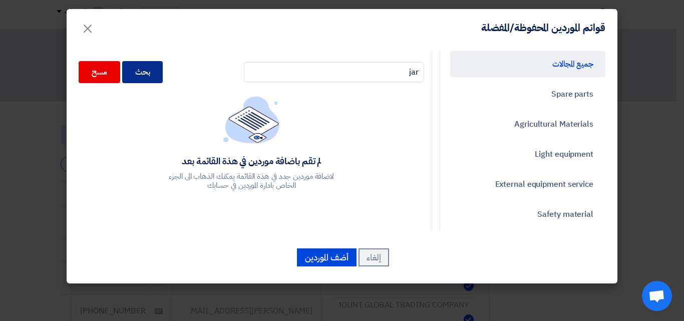
click at [163, 67] on div "بحث" at bounding box center [142, 72] width 41 height 22
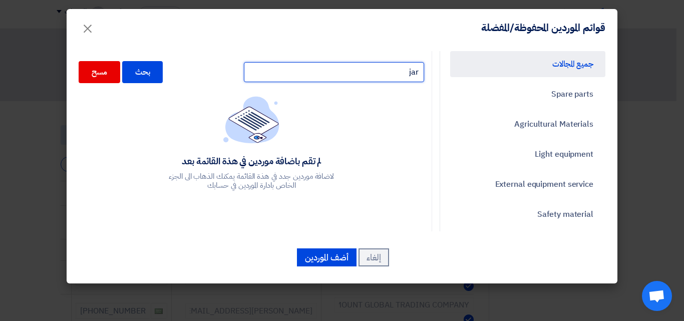
click at [327, 70] on input "jar" at bounding box center [334, 72] width 180 height 20
type input "jer"
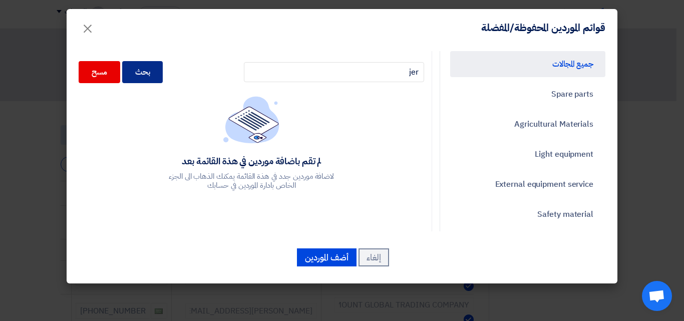
click at [163, 75] on div "بحث" at bounding box center [142, 72] width 41 height 22
click at [520, 100] on link "Spare parts" at bounding box center [527, 94] width 155 height 26
click at [536, 61] on link "جميع المجالات" at bounding box center [527, 64] width 155 height 26
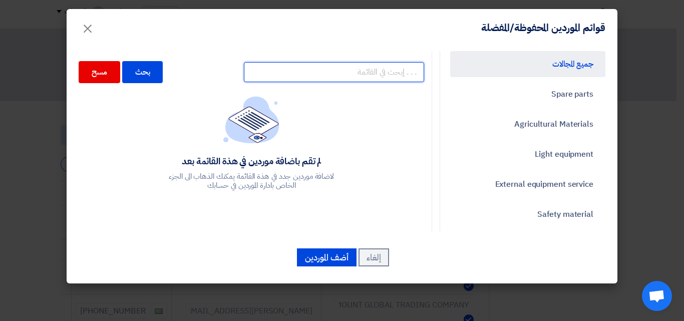
click at [401, 73] on input "text" at bounding box center [334, 72] width 180 height 20
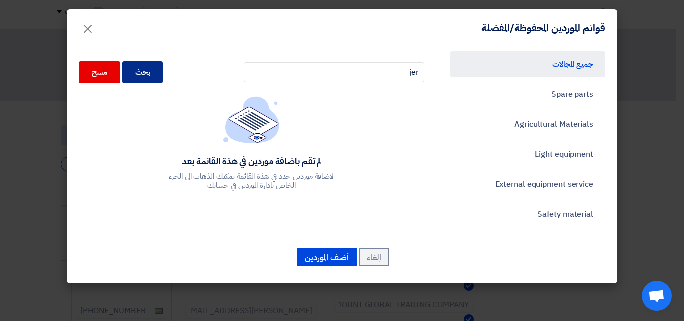
click at [139, 76] on div "بحث" at bounding box center [142, 72] width 41 height 22
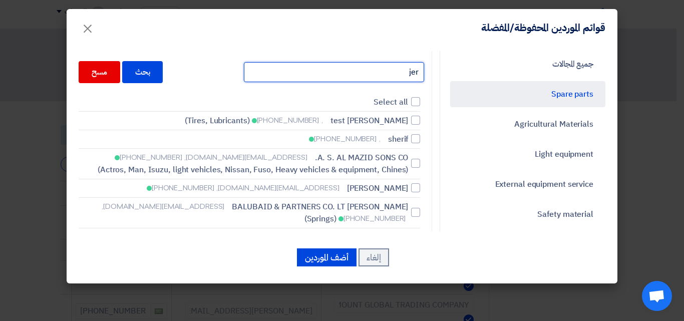
click at [419, 71] on input "jer" at bounding box center [334, 72] width 180 height 20
click at [421, 74] on input "jer" at bounding box center [334, 72] width 180 height 20
drag, startPoint x: 411, startPoint y: 72, endPoint x: 456, endPoint y: 72, distance: 45.6
click at [456, 72] on div "جميع المجالات Spare parts Agricultural Materials Light equipment External equip…" at bounding box center [342, 141] width 542 height 180
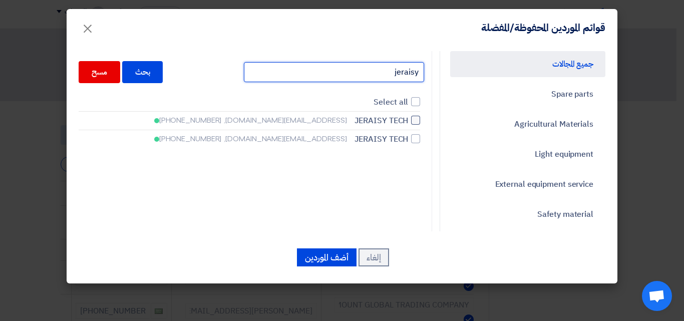
type input "jeraisy"
click at [414, 120] on div at bounding box center [415, 120] width 9 height 9
click at [408, 120] on input "JERAISY TECH [EMAIL_ADDRESS][DOMAIN_NAME], [PHONE_NUMBER]" at bounding box center [405, 120] width 7 height 7
checkbox input "true"
click at [409, 139] on span "JERAISY TECH" at bounding box center [382, 139] width 54 height 12
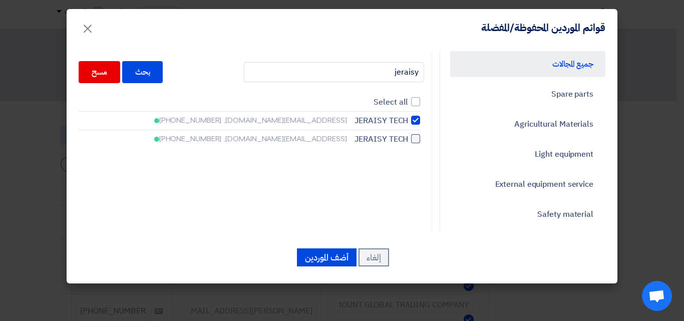
click at [408, 124] on input "JERAISY TECH [EMAIL_ADDRESS][DOMAIN_NAME], [PHONE_NUMBER]" at bounding box center [405, 120] width 7 height 7
checkbox input "true"
click at [308, 257] on button "أضف الموردين" at bounding box center [327, 257] width 60 height 18
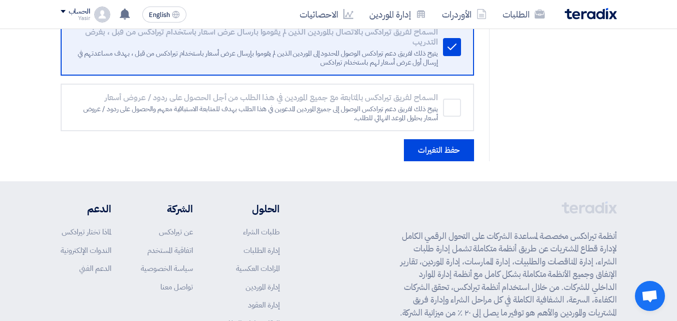
scroll to position [651, 0]
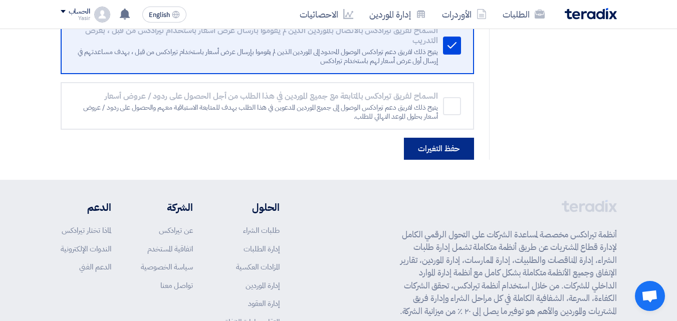
click at [432, 146] on button "حفظ التغيرات" at bounding box center [439, 149] width 70 height 22
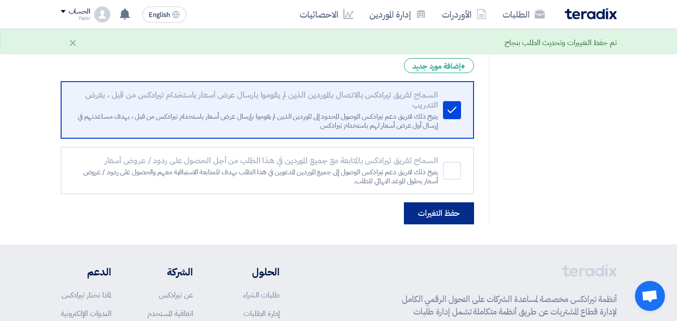
scroll to position [601, 0]
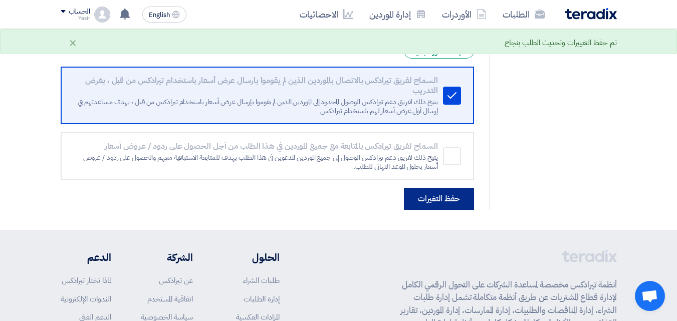
click at [428, 198] on button "حفظ التغيرات" at bounding box center [439, 199] width 70 height 22
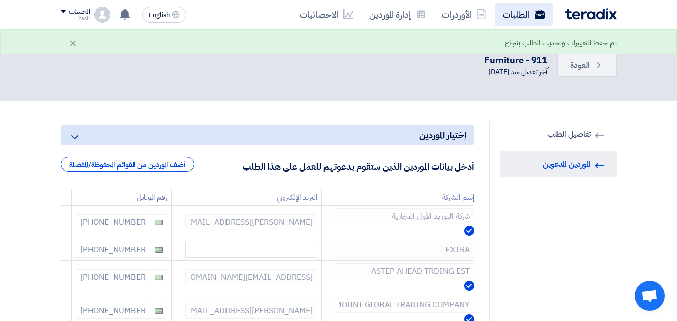
click at [536, 14] on icon at bounding box center [540, 14] width 10 height 10
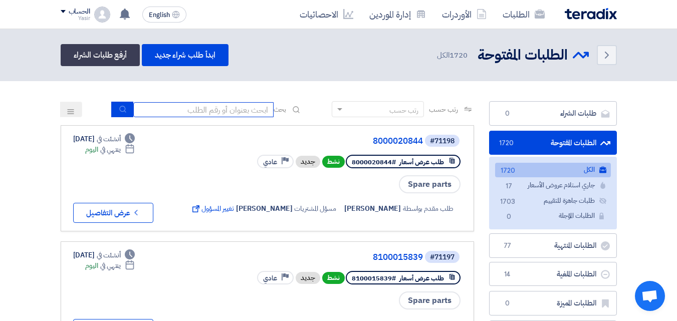
click at [233, 110] on input at bounding box center [203, 109] width 140 height 15
type input "911"
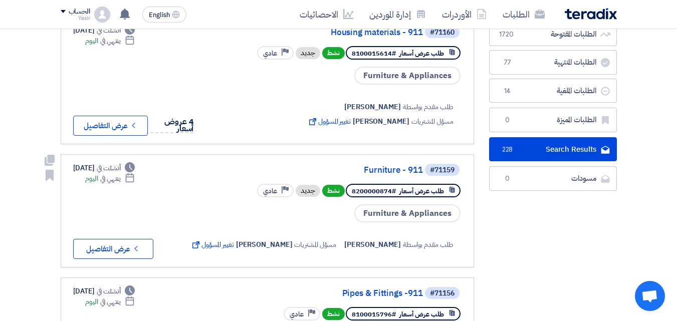
scroll to position [150, 0]
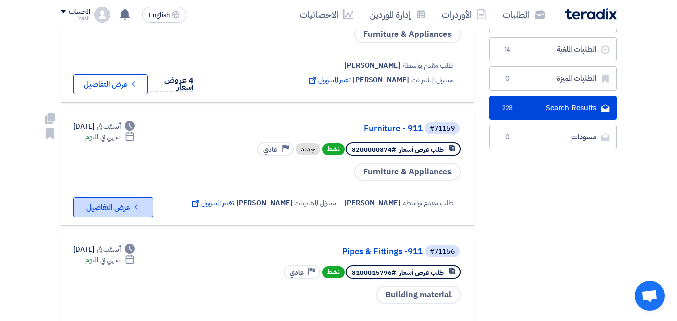
click at [131, 203] on button "Check details عرض التفاصيل" at bounding box center [113, 207] width 80 height 20
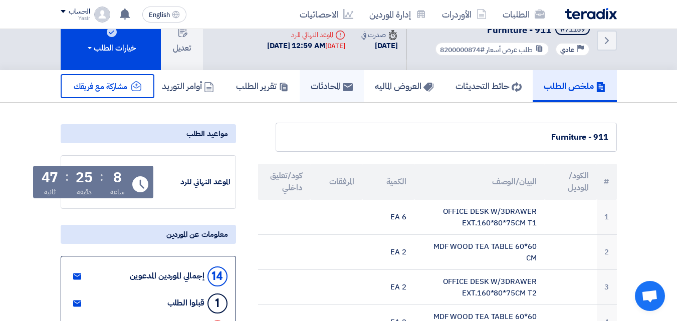
scroll to position [0, 0]
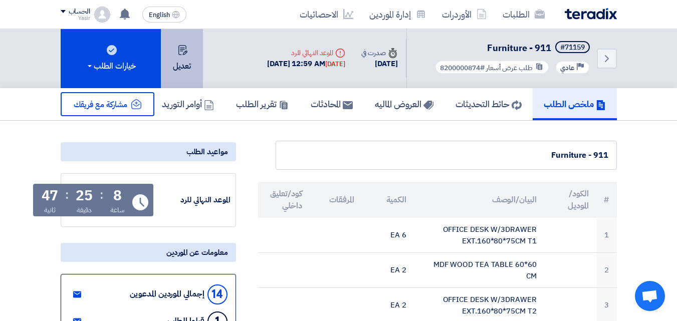
click at [174, 64] on button "تعديل" at bounding box center [182, 58] width 42 height 59
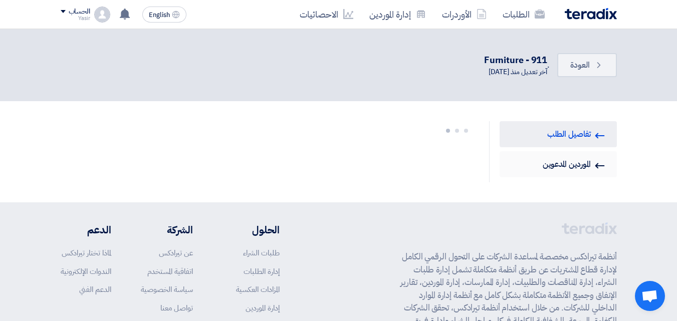
click at [556, 165] on link "Invited Suppliers الموردين المدعوين" at bounding box center [557, 164] width 117 height 26
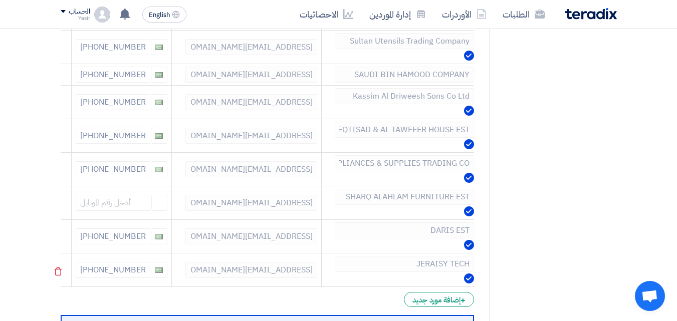
scroll to position [351, 0]
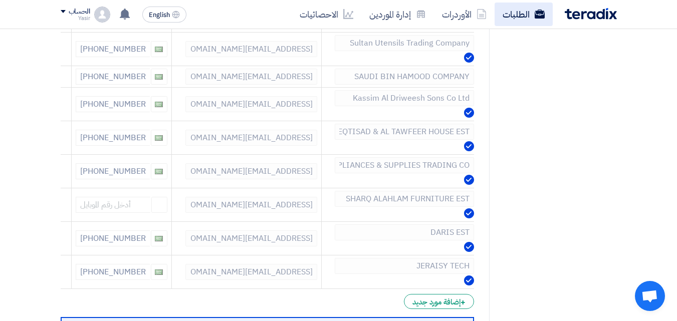
click at [518, 14] on link "الطلبات" at bounding box center [523, 15] width 58 height 24
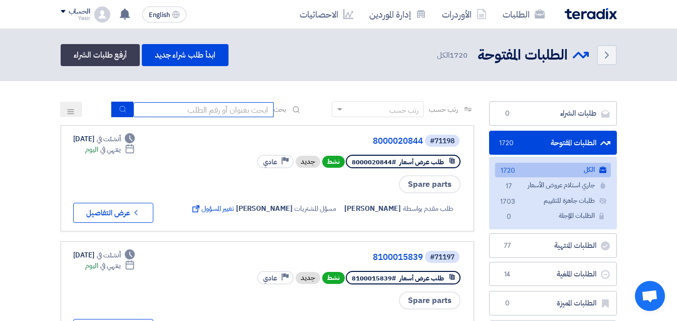
click at [200, 105] on input at bounding box center [203, 109] width 140 height 15
type input "911"
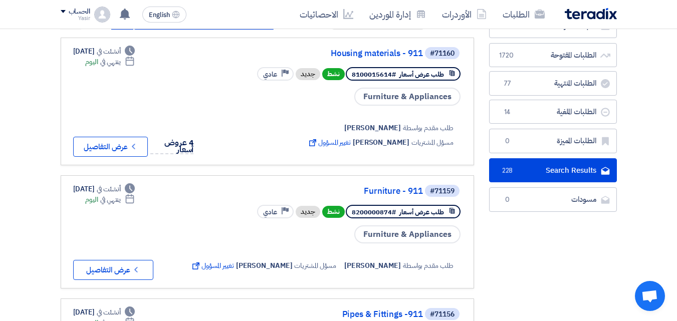
scroll to position [100, 0]
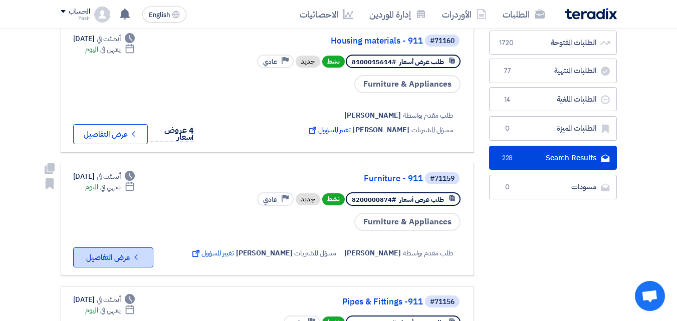
click at [122, 258] on button "Check details عرض التفاصيل" at bounding box center [113, 257] width 80 height 20
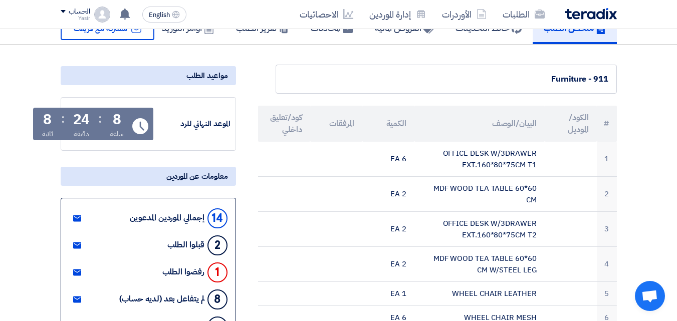
scroll to position [0, 0]
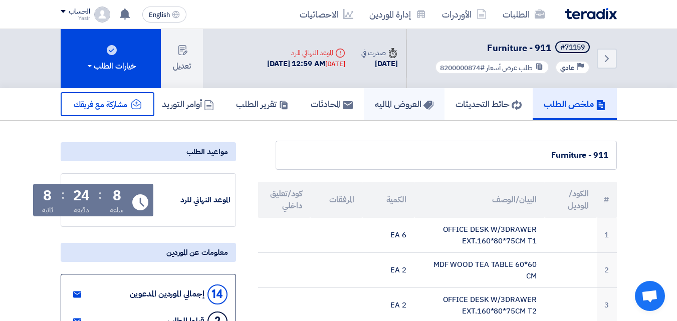
click at [375, 102] on h5 "العروض الماليه" at bounding box center [404, 104] width 59 height 12
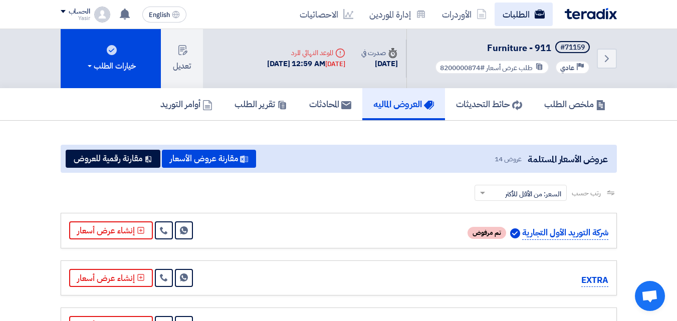
click at [530, 20] on link "الطلبات" at bounding box center [523, 15] width 58 height 24
